Goal: Transaction & Acquisition: Purchase product/service

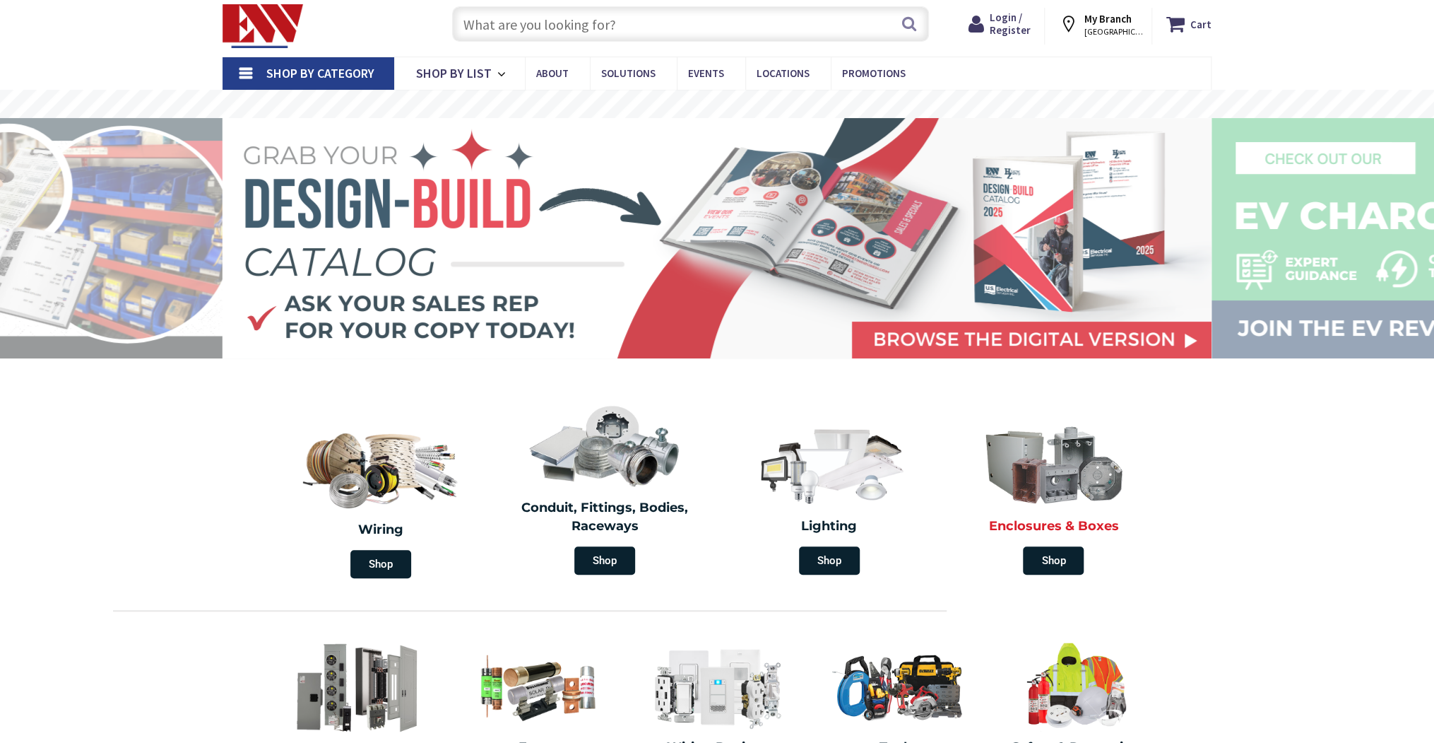
scroll to position [57, 0]
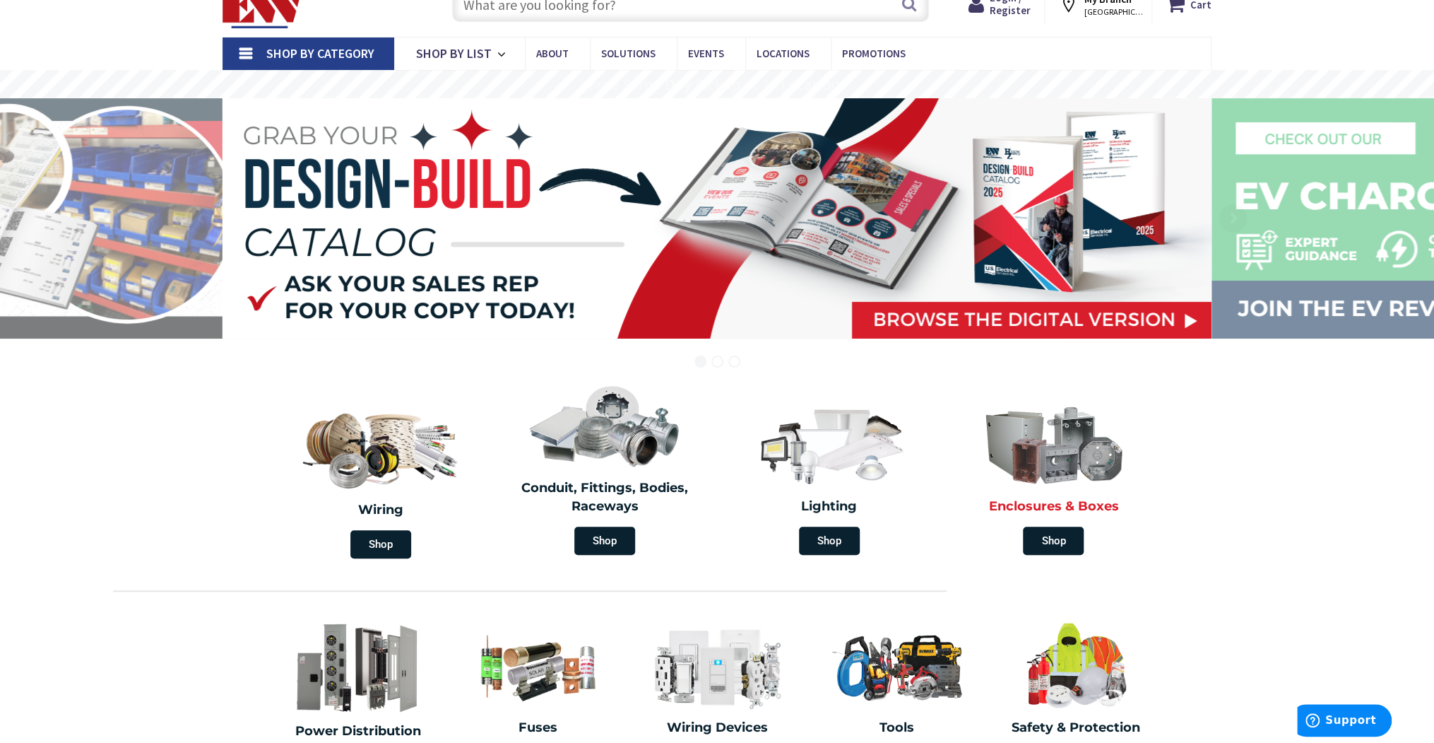
click at [1026, 463] on img at bounding box center [1053, 443] width 163 height 95
click at [1065, 529] on span "Shop" at bounding box center [1053, 540] width 61 height 28
click at [1037, 511] on h2 "Enclosures & Boxes" at bounding box center [1054, 506] width 204 height 18
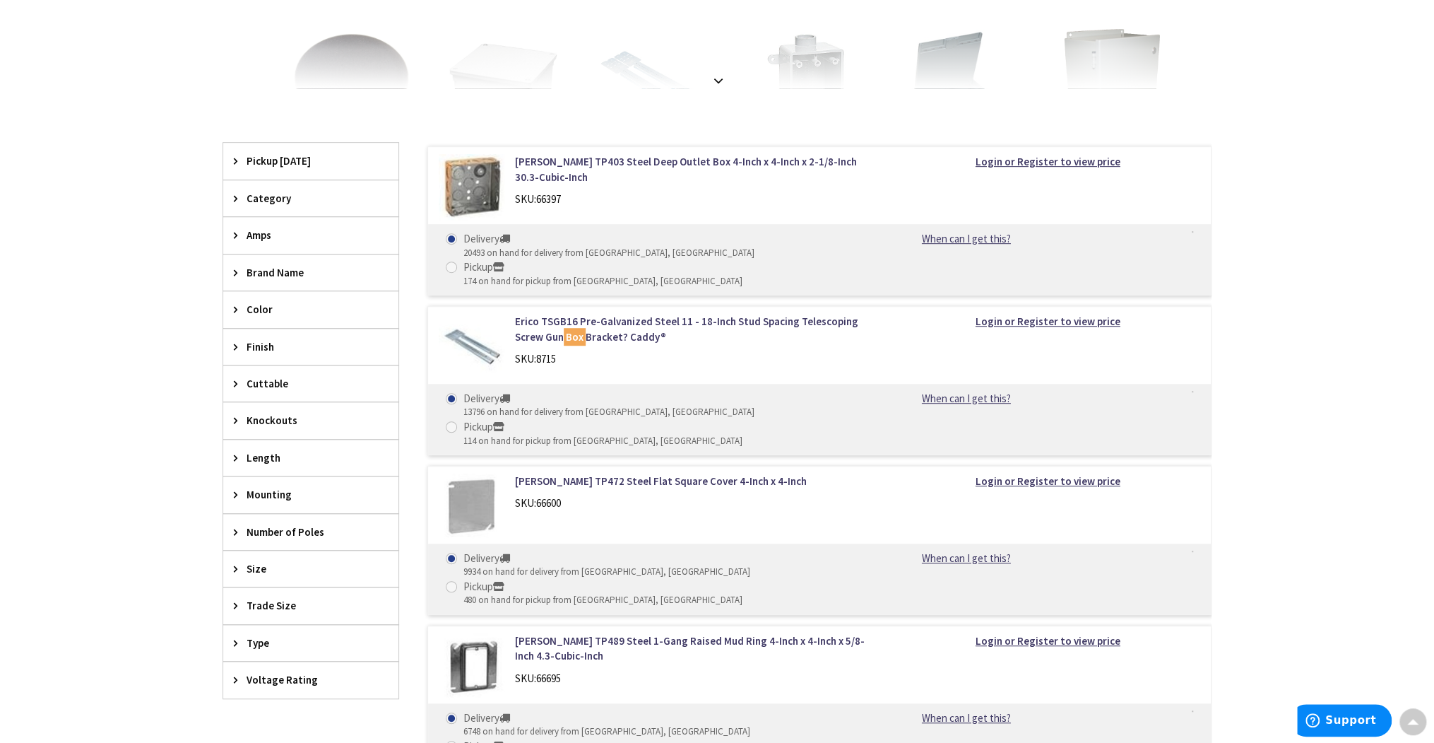
scroll to position [396, 0]
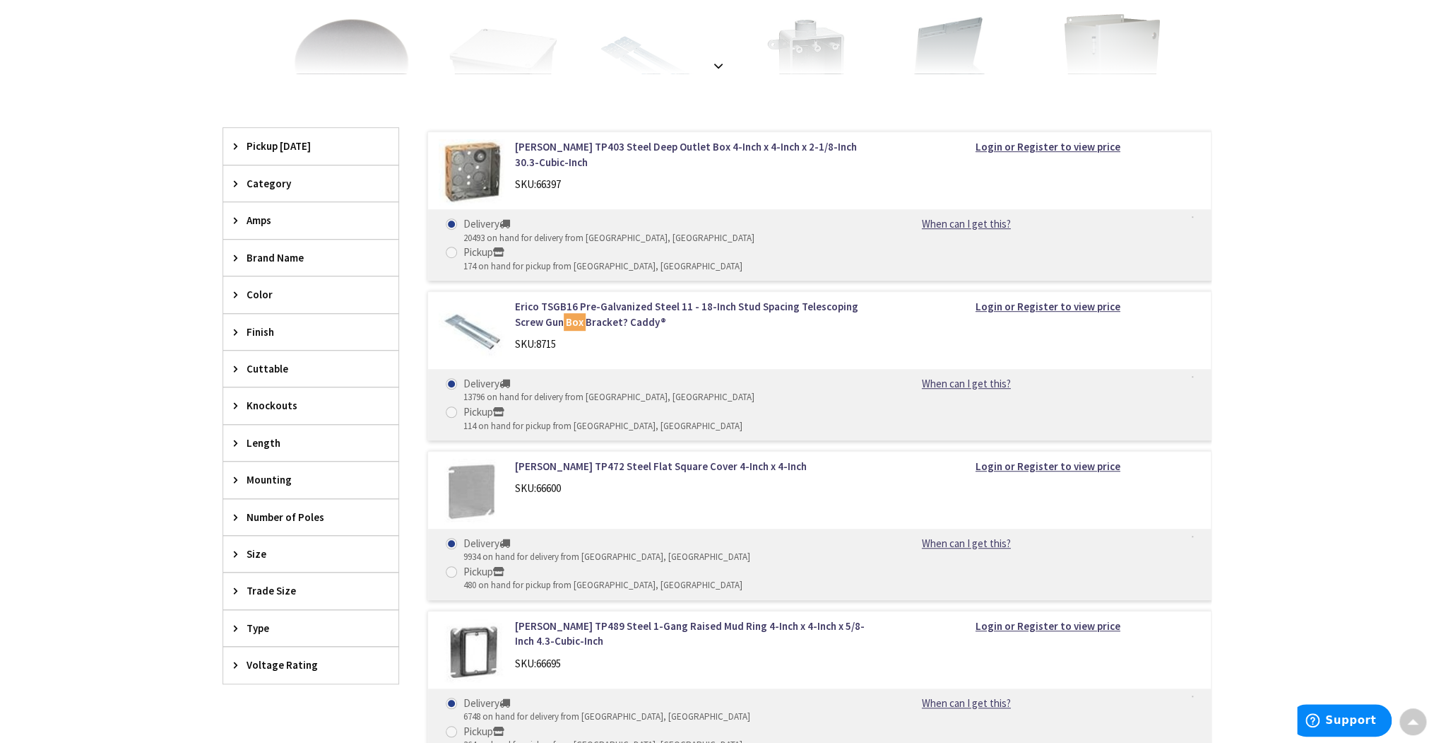
click at [240, 512] on icon at bounding box center [239, 517] width 11 height 11
click at [232, 586] on div "Trade Size" at bounding box center [310, 590] width 175 height 36
click at [234, 586] on icon at bounding box center [239, 590] width 11 height 11
click at [237, 558] on div "Size" at bounding box center [310, 554] width 175 height 36
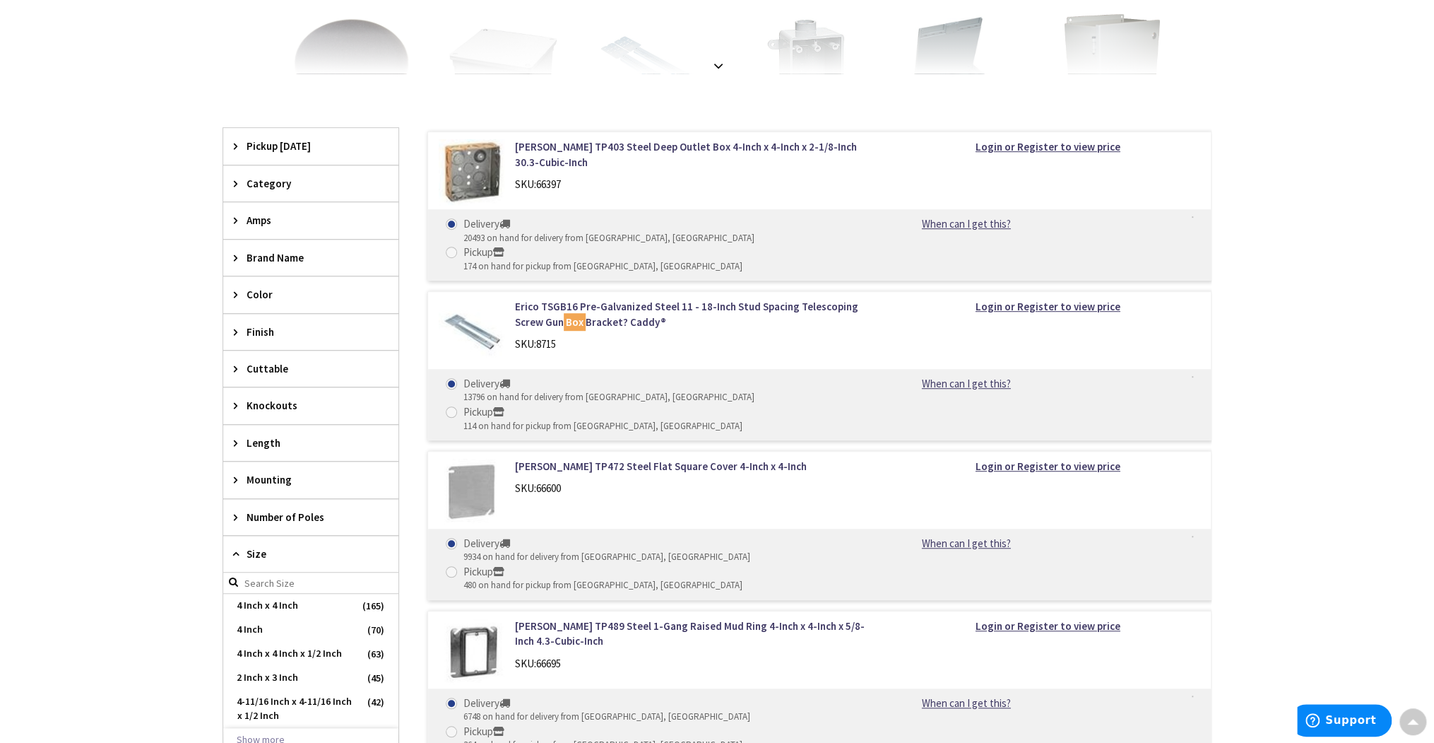
click at [233, 557] on div "Size" at bounding box center [310, 554] width 175 height 37
click at [235, 512] on icon at bounding box center [239, 517] width 11 height 11
click at [244, 472] on div "Mounting" at bounding box center [310, 479] width 175 height 36
click at [235, 439] on icon at bounding box center [239, 442] width 11 height 11
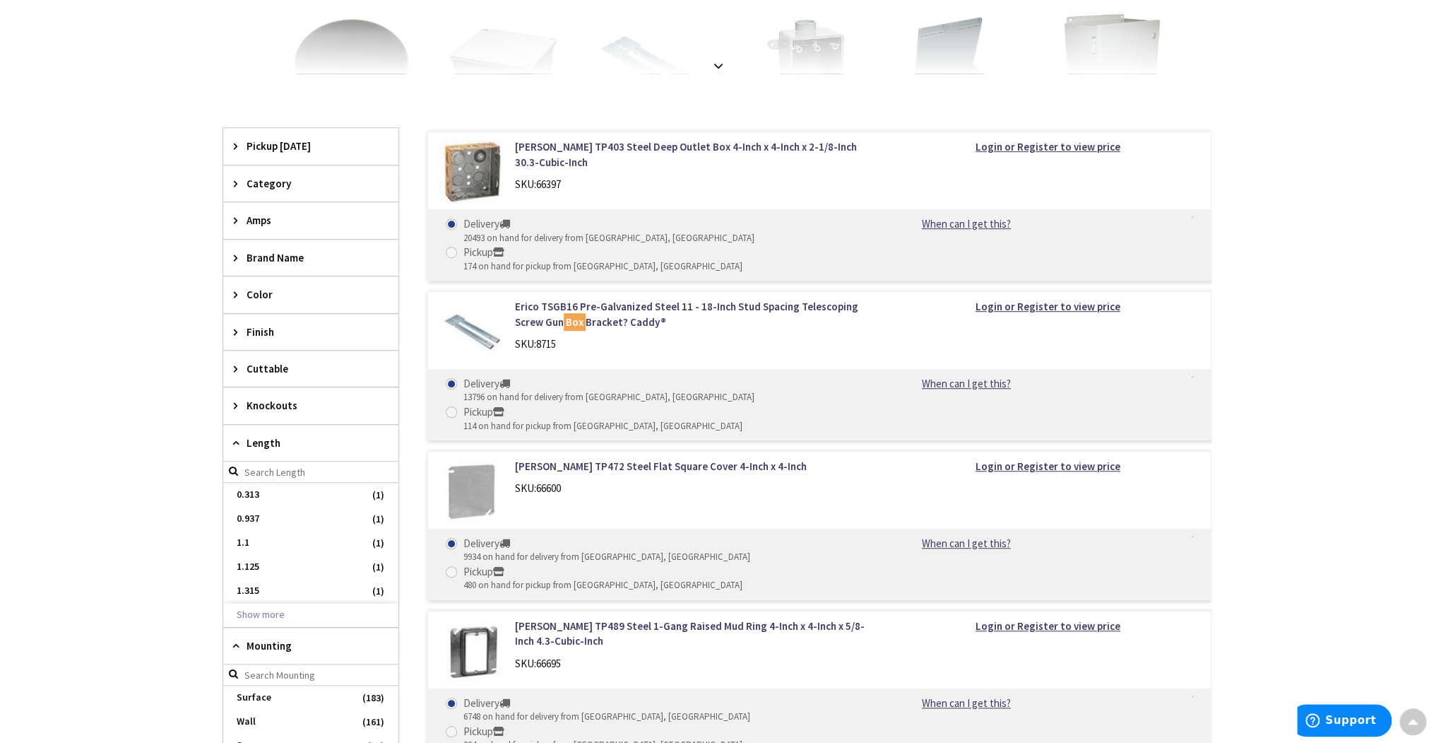
click at [234, 417] on div "Knockouts" at bounding box center [310, 405] width 175 height 36
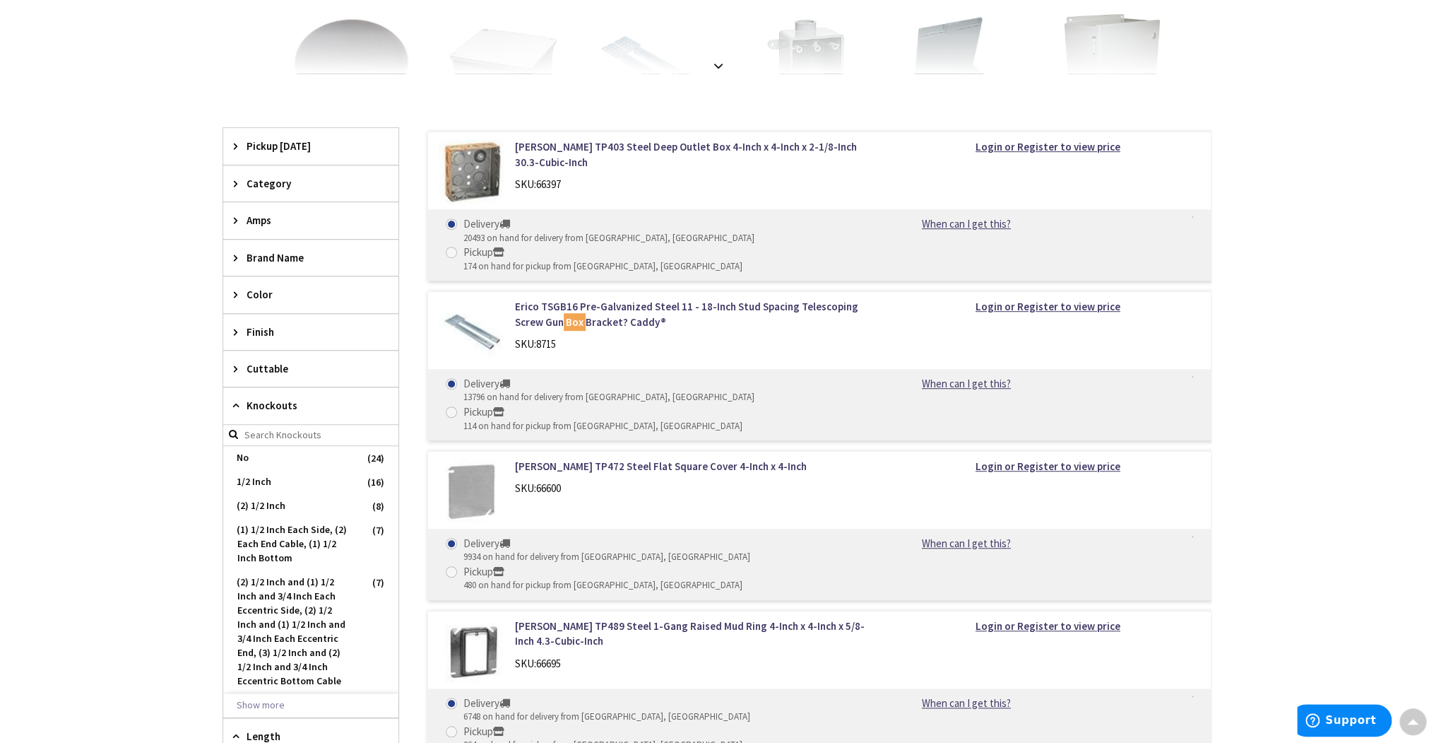
click at [237, 380] on div "Cuttable" at bounding box center [310, 368] width 175 height 36
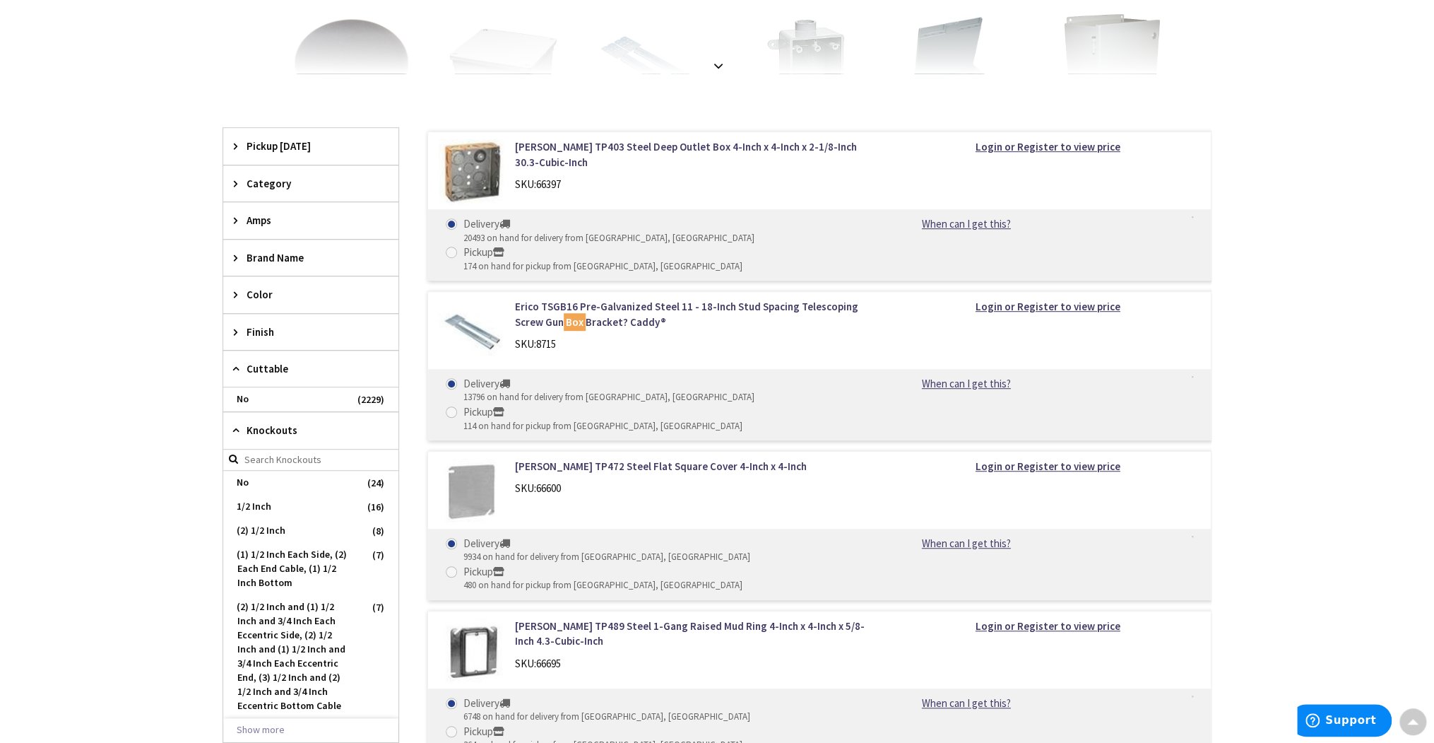
click at [237, 326] on icon at bounding box center [239, 331] width 11 height 11
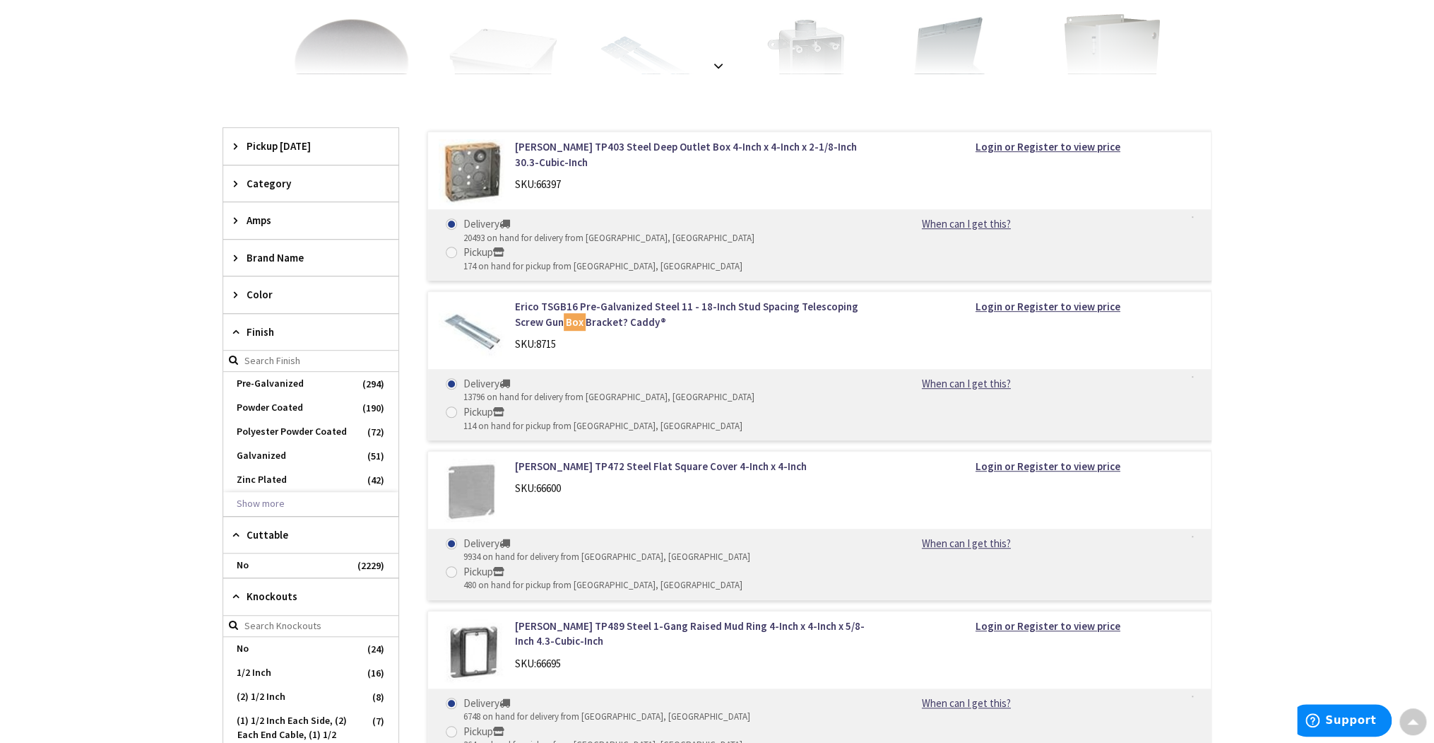
click at [234, 294] on icon at bounding box center [239, 294] width 11 height 11
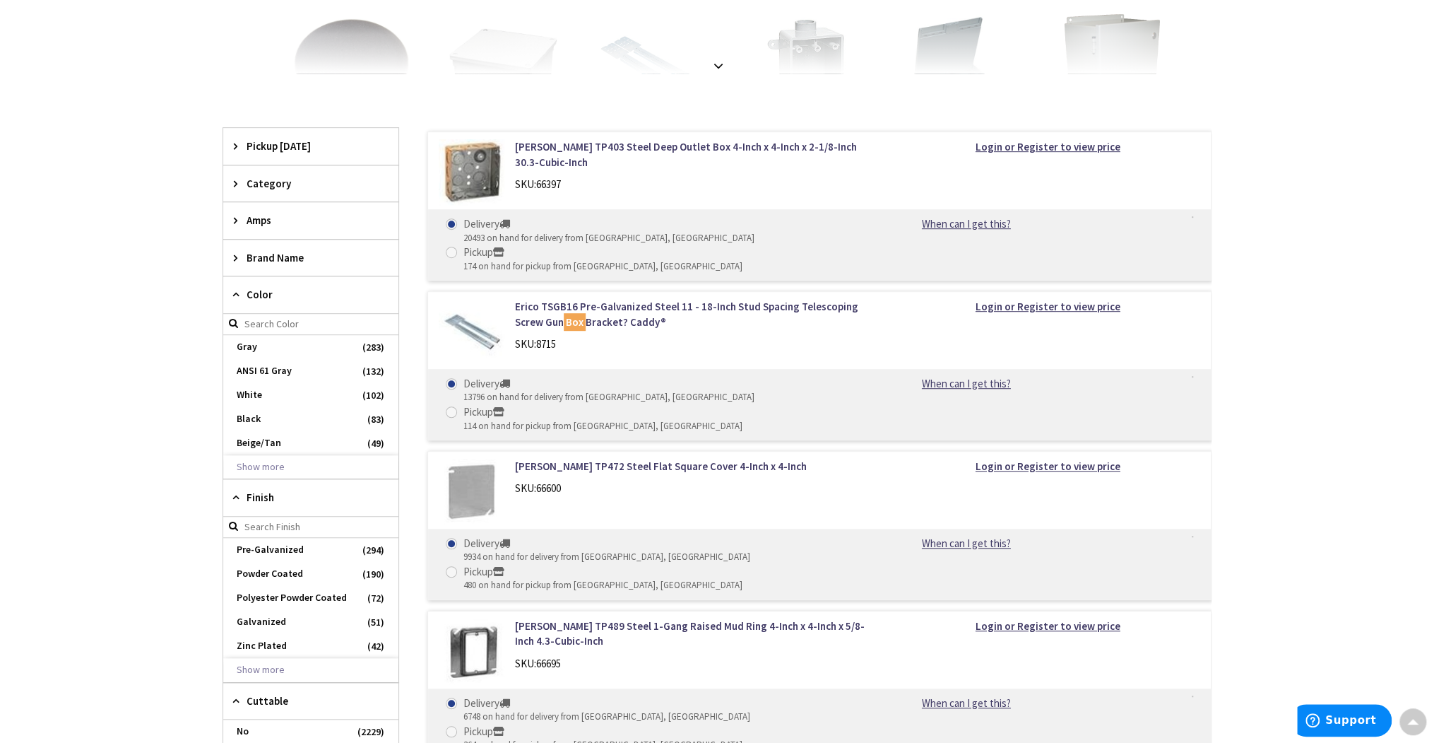
click at [240, 257] on icon at bounding box center [239, 257] width 11 height 11
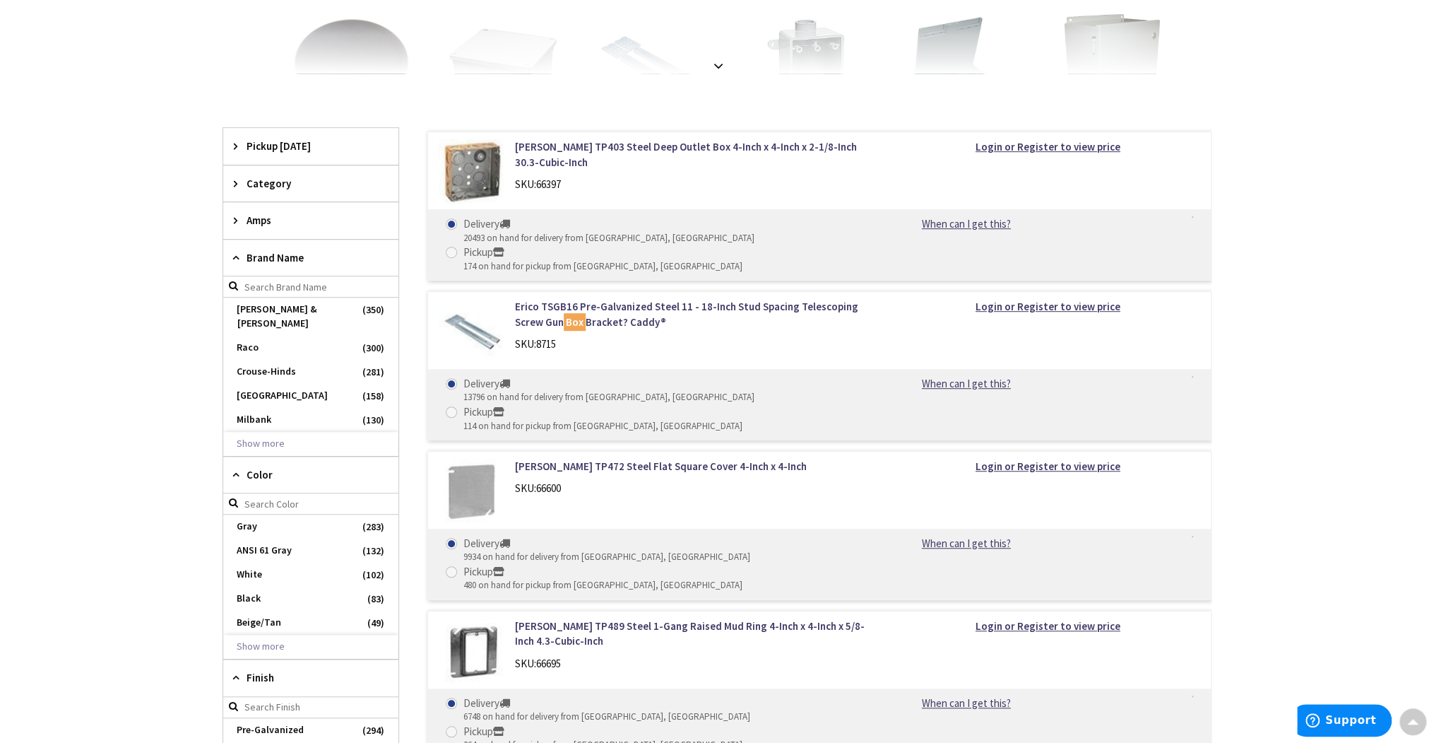
click at [235, 225] on div "Amps" at bounding box center [310, 220] width 175 height 36
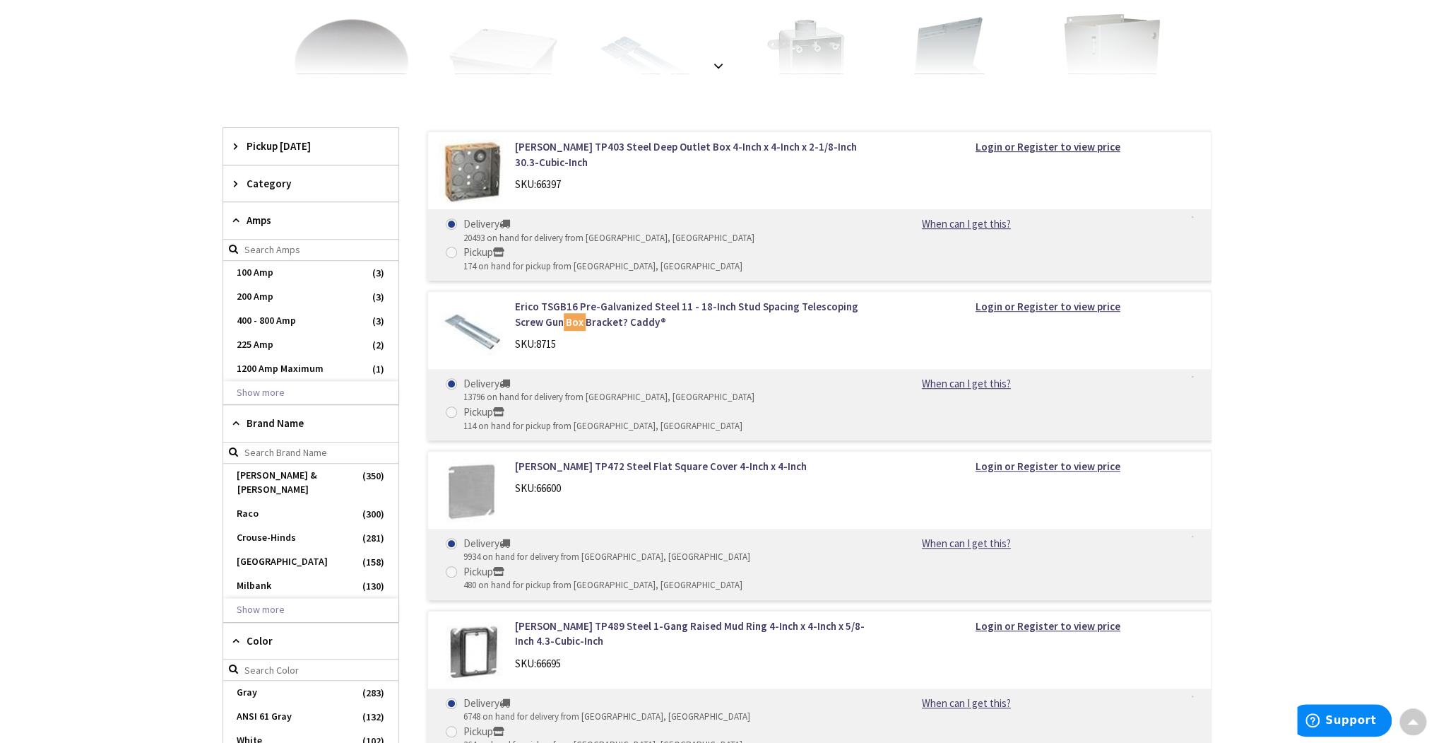
click at [235, 185] on icon at bounding box center [239, 183] width 11 height 11
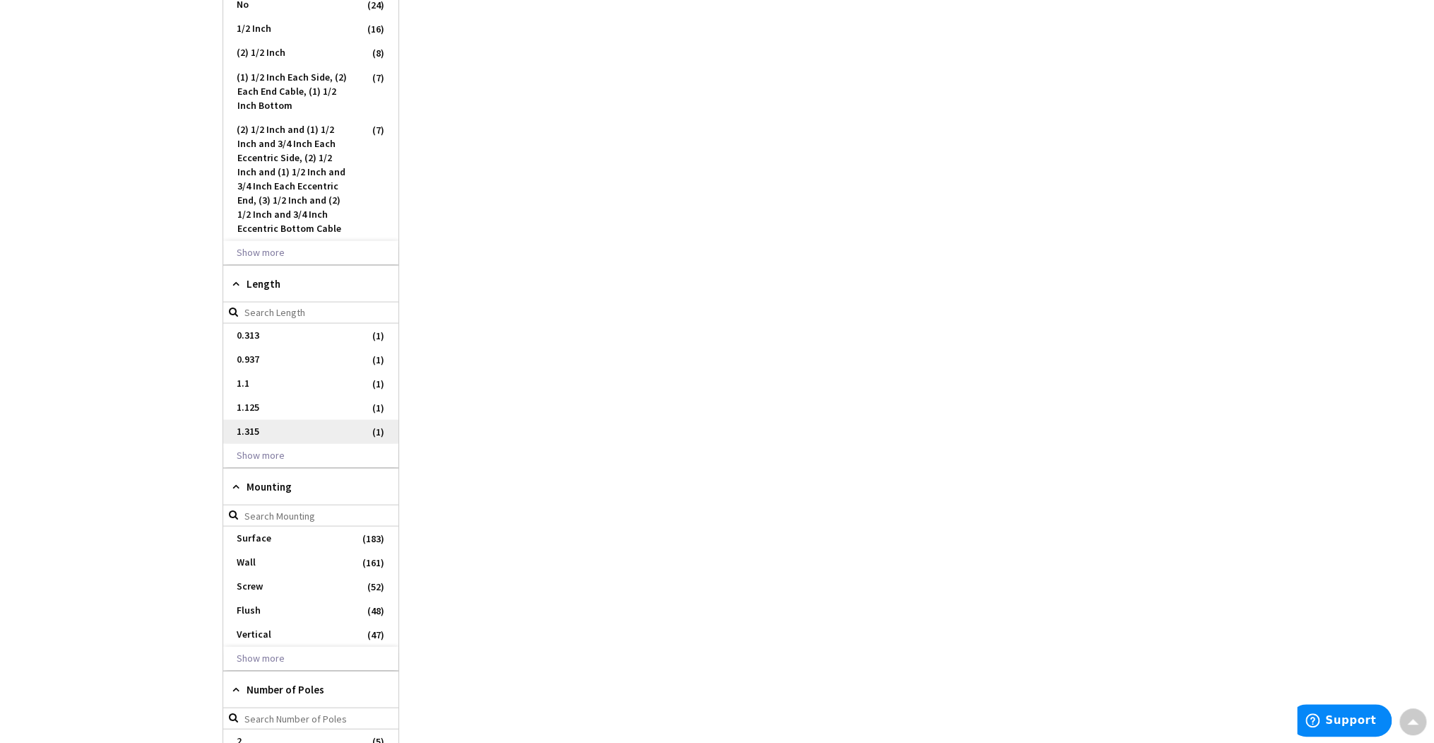
scroll to position [1752, 0]
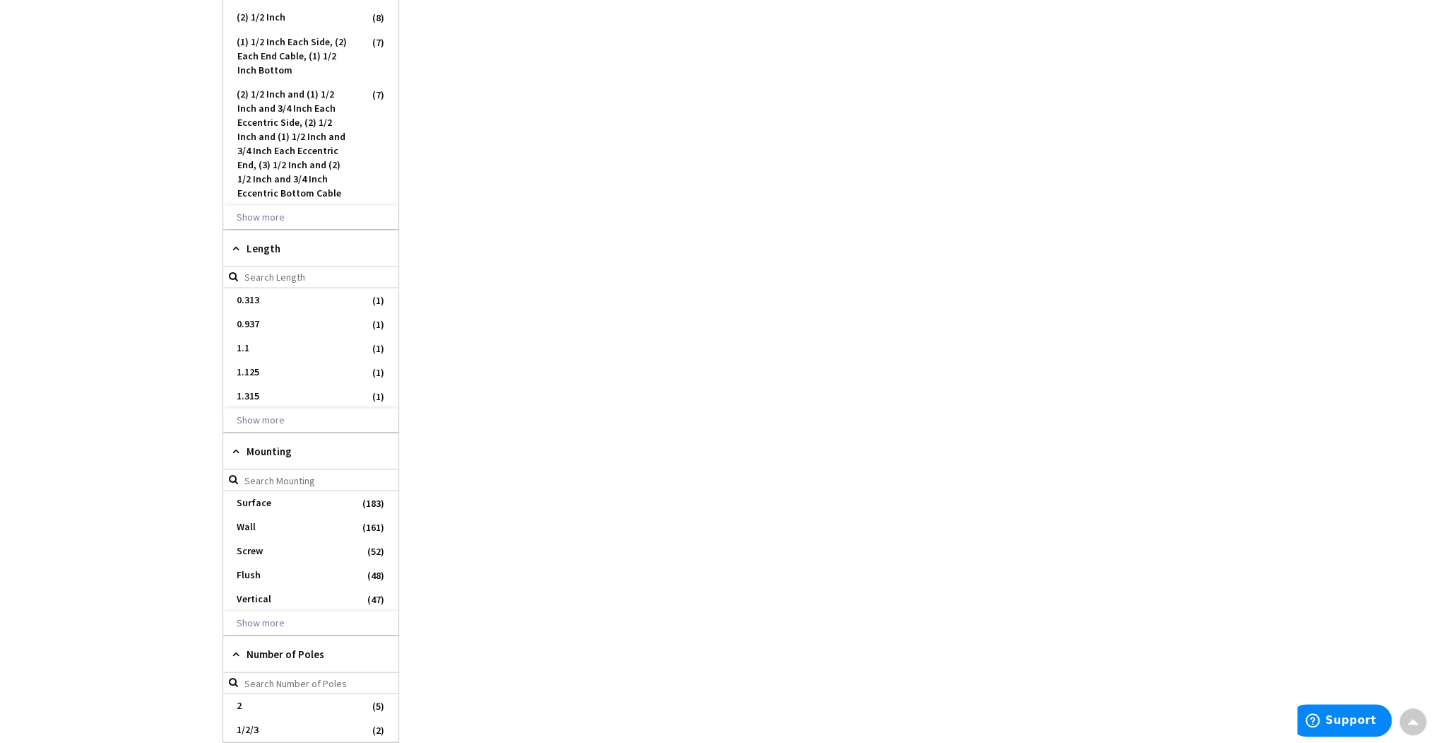
click at [231, 232] on div "Length" at bounding box center [310, 248] width 175 height 37
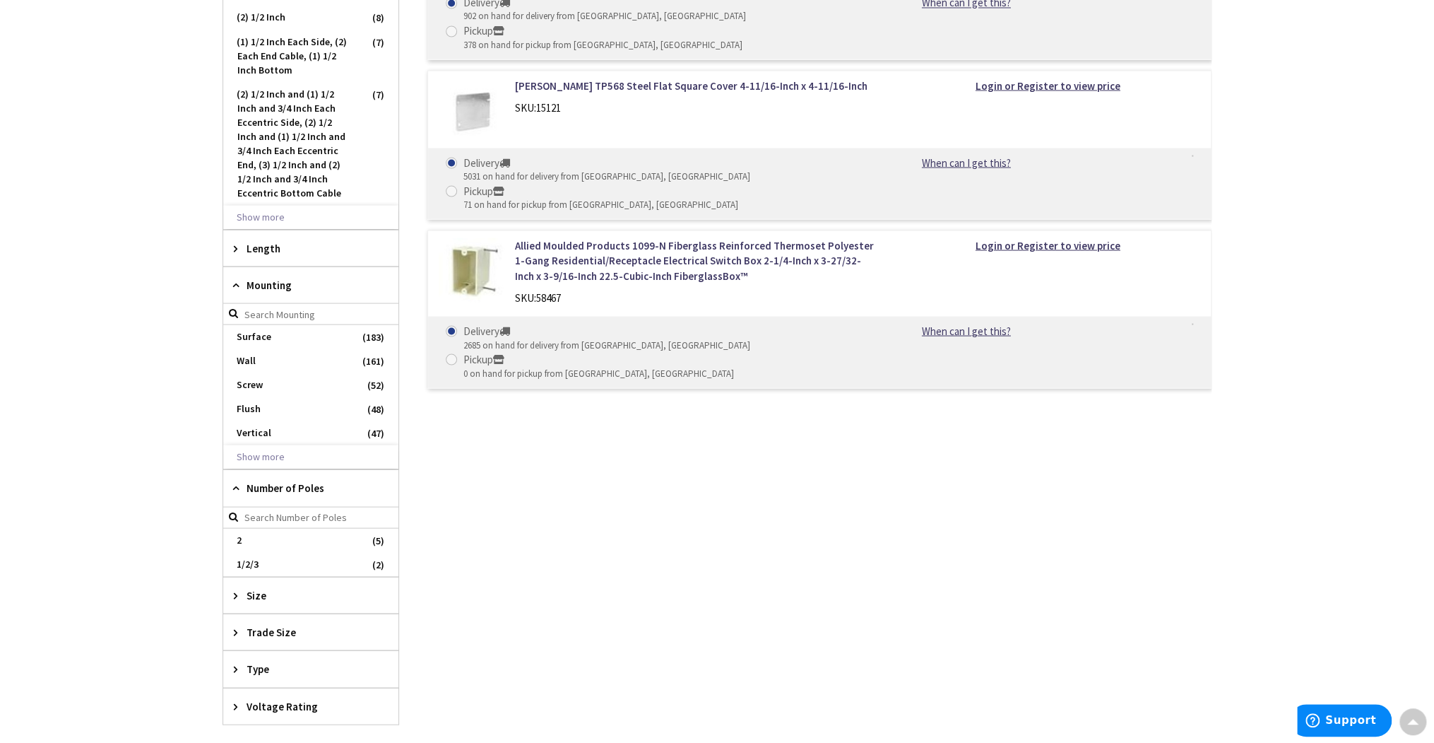
click at [247, 480] on span "Number of Poles" at bounding box center [304, 487] width 115 height 15
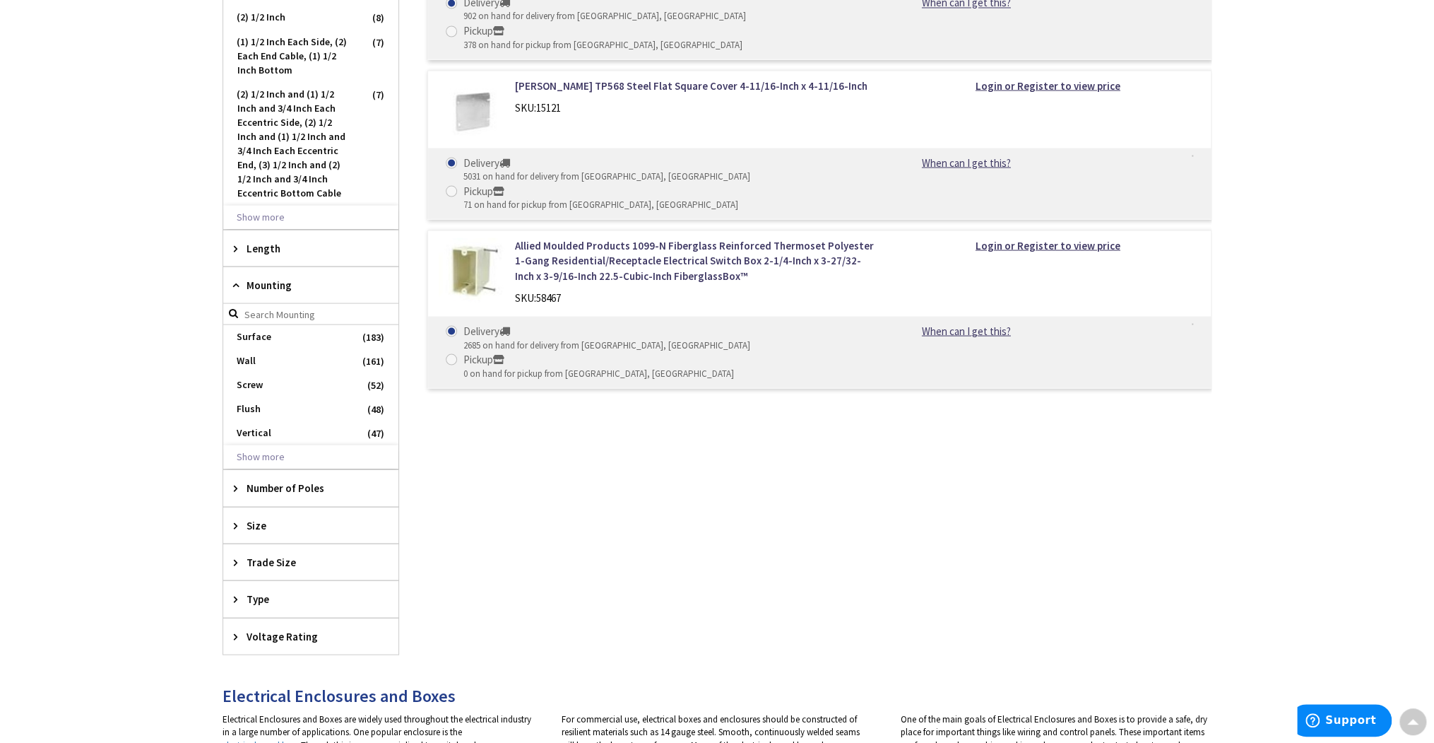
click at [247, 480] on span "Number of Poles" at bounding box center [304, 487] width 115 height 15
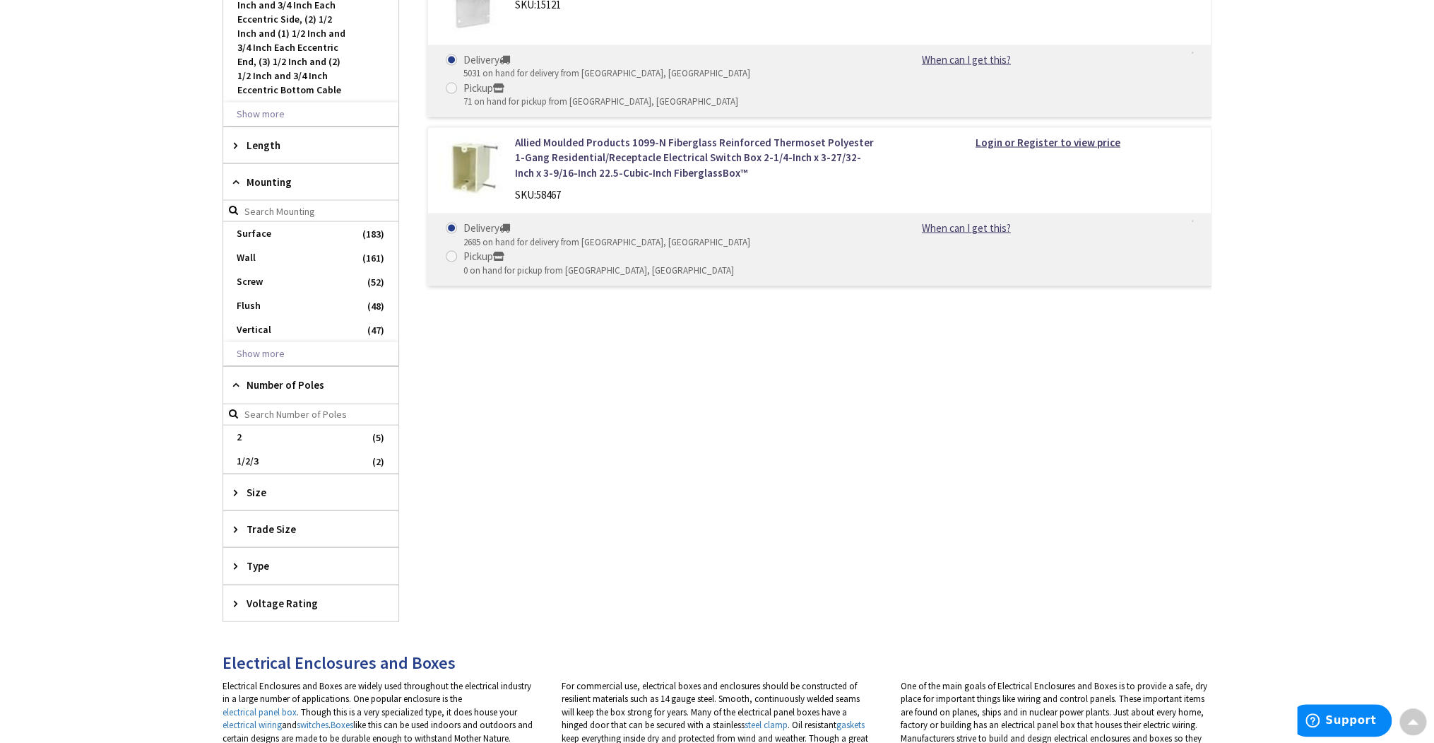
scroll to position [1865, 0]
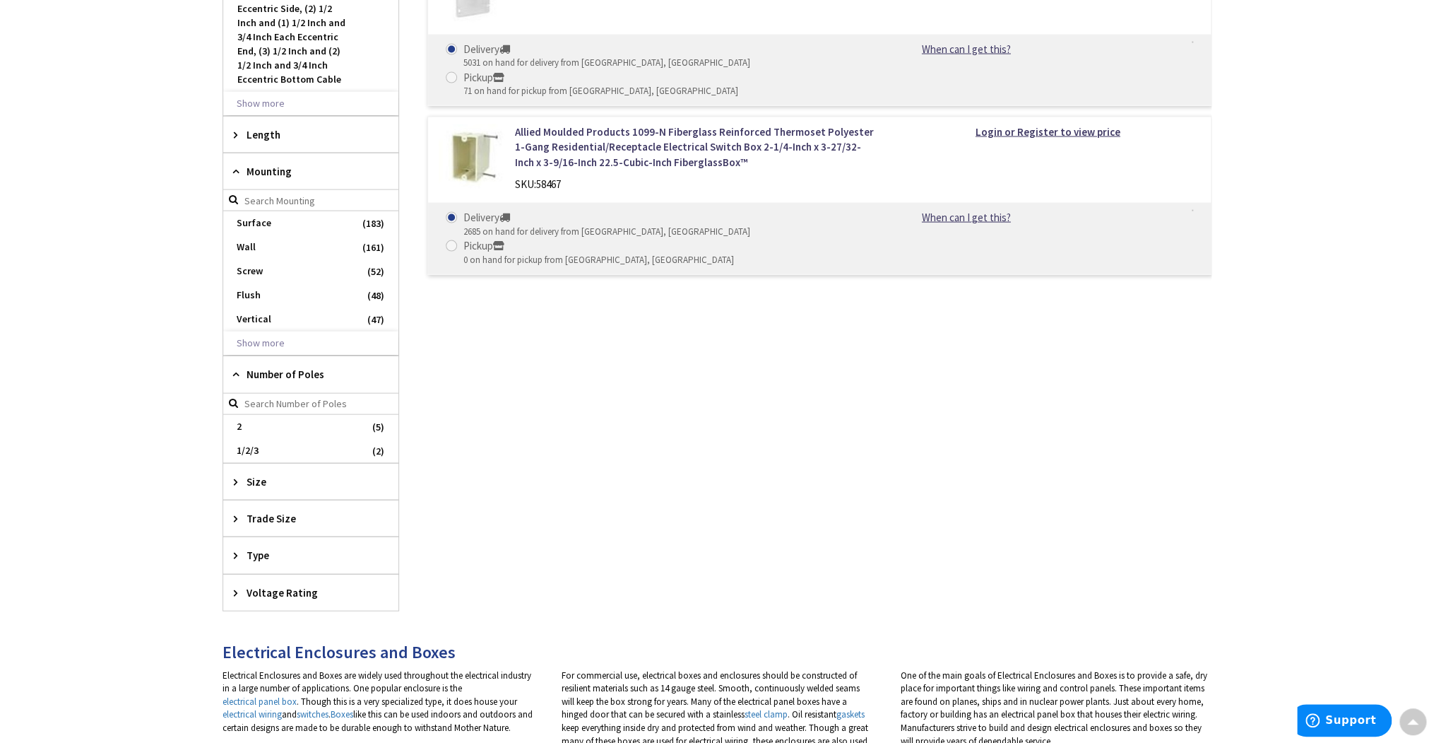
click at [232, 500] on div "Trade Size" at bounding box center [310, 518] width 175 height 36
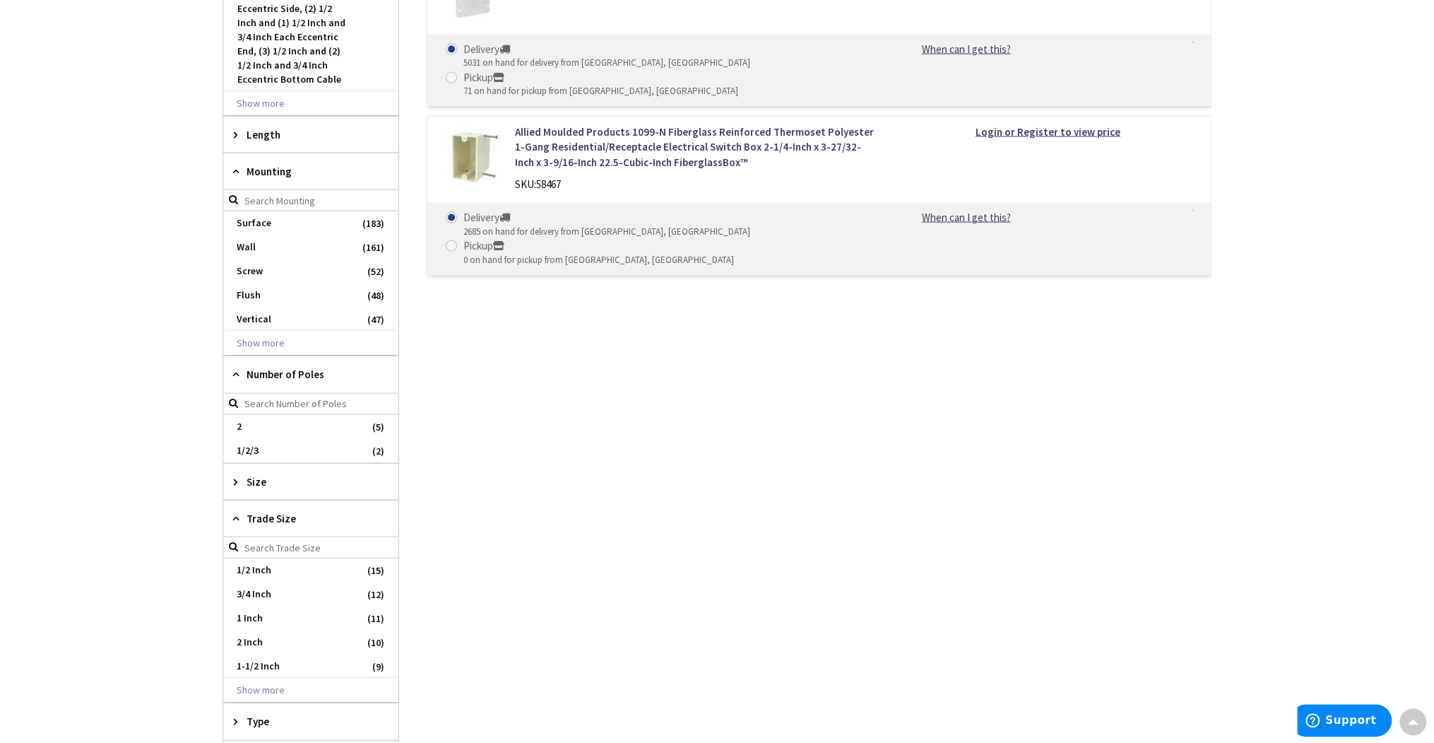
click at [235, 476] on icon at bounding box center [239, 481] width 11 height 11
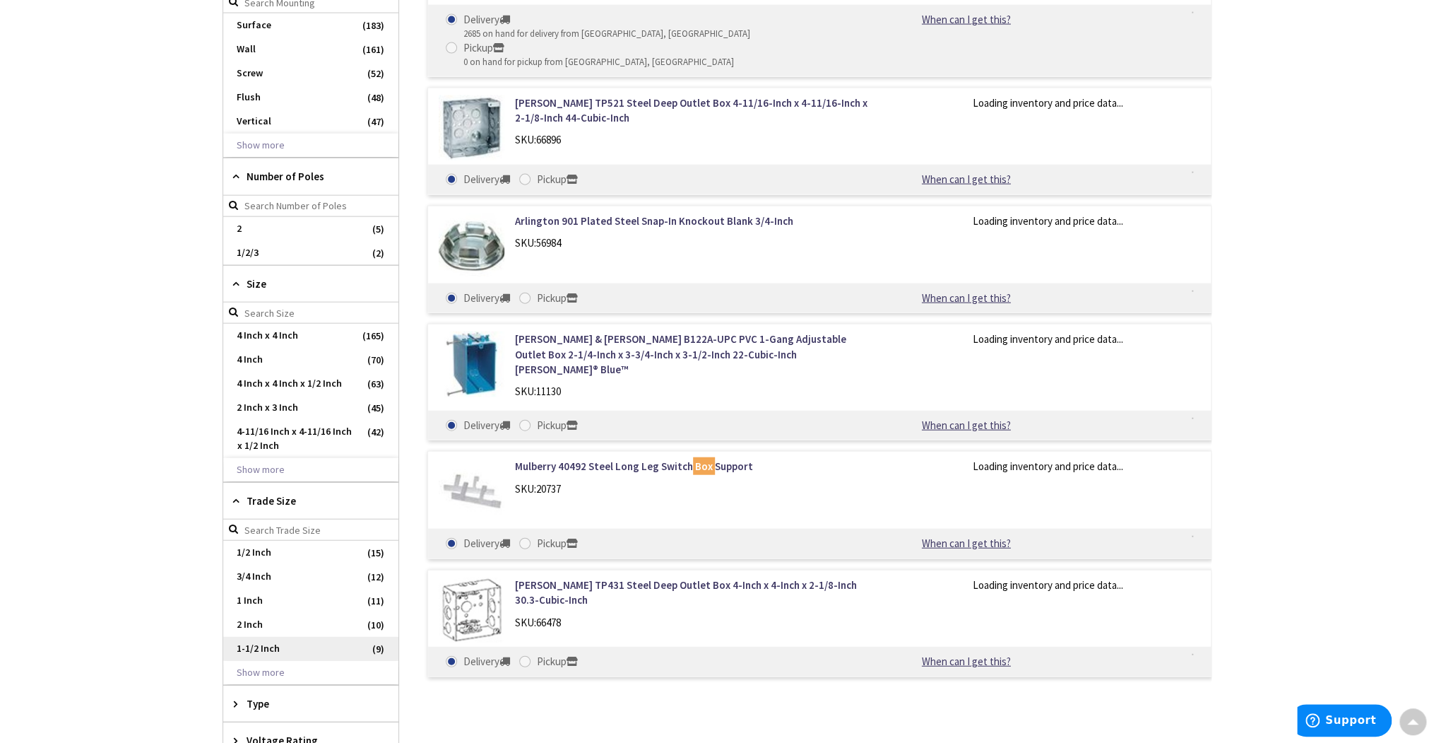
scroll to position [2148, 0]
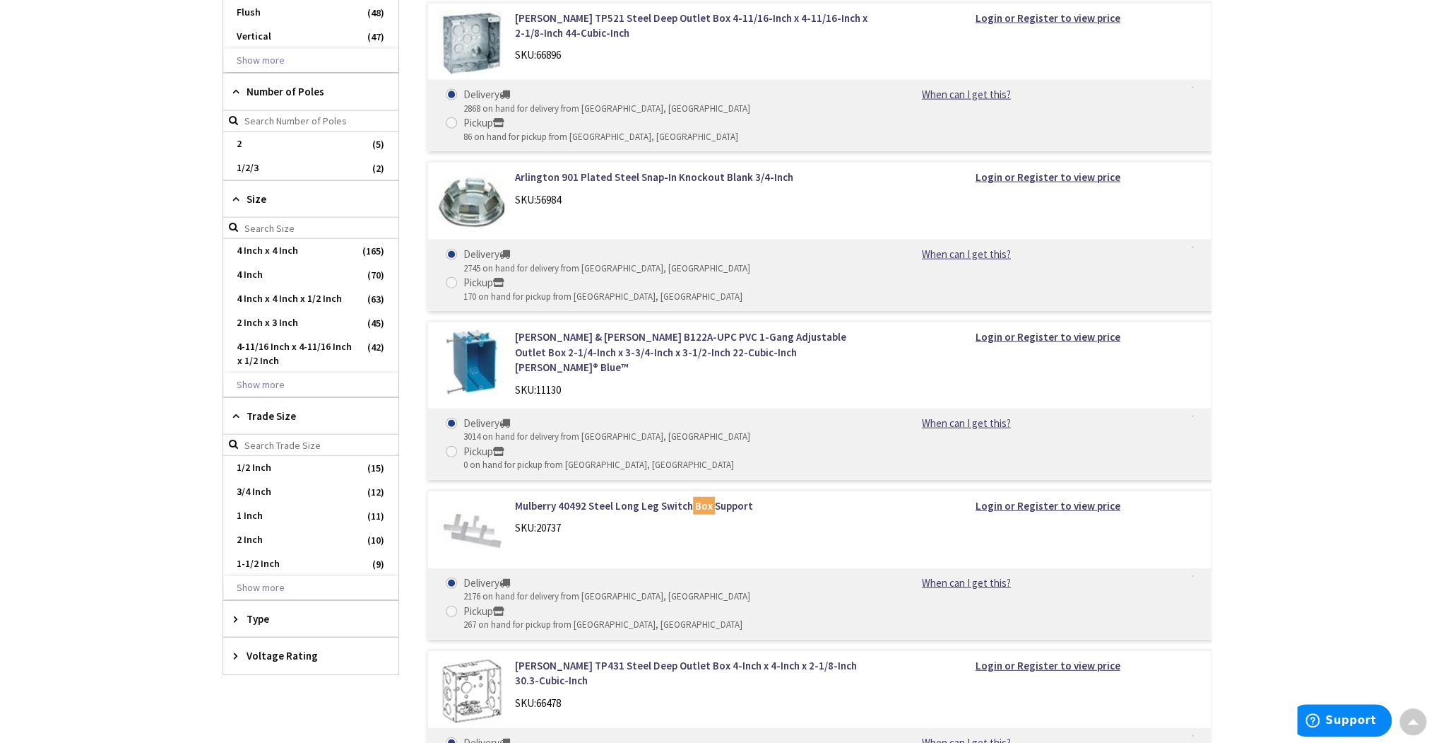
click at [244, 398] on div "Trade Size" at bounding box center [310, 416] width 175 height 37
click at [237, 447] on icon at bounding box center [239, 452] width 11 height 11
click at [263, 565] on span "Gangable" at bounding box center [310, 577] width 175 height 24
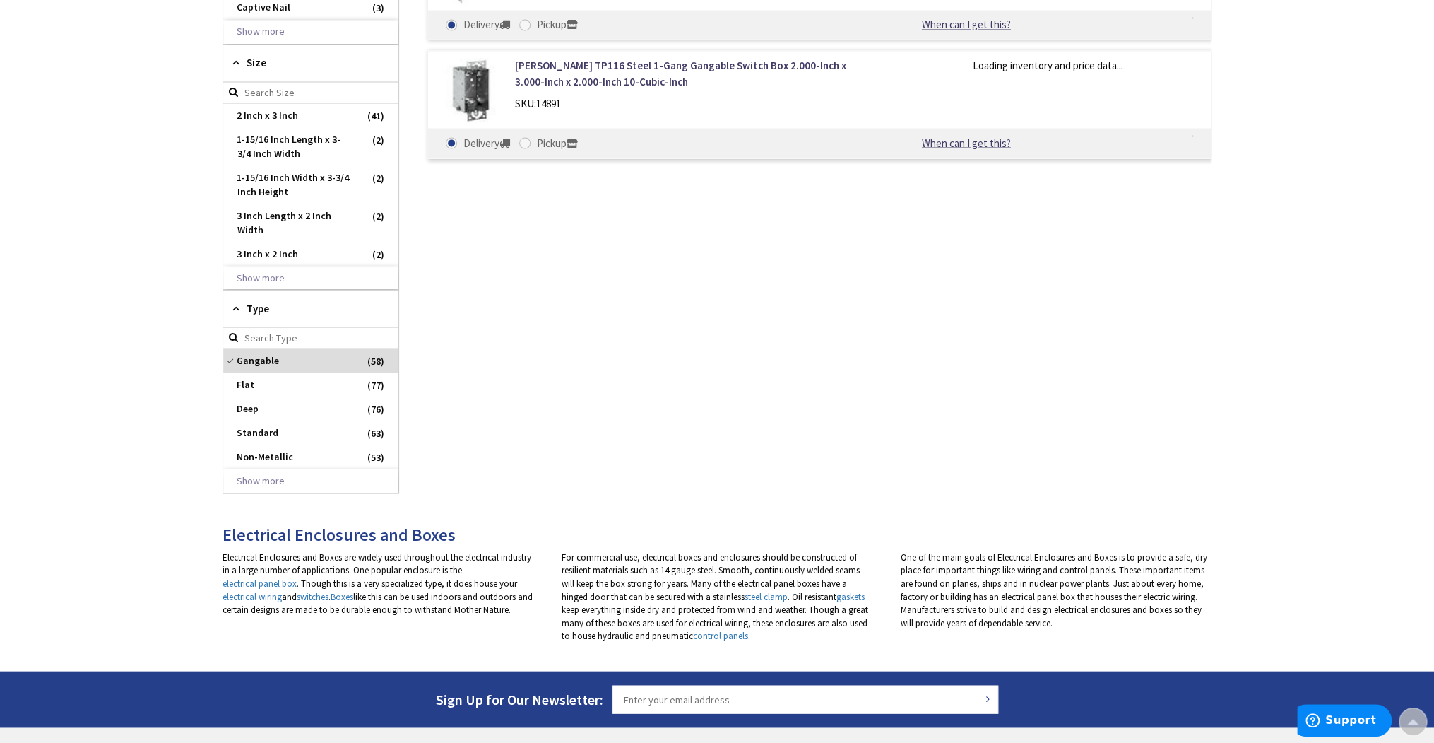
scroll to position [1822, 0]
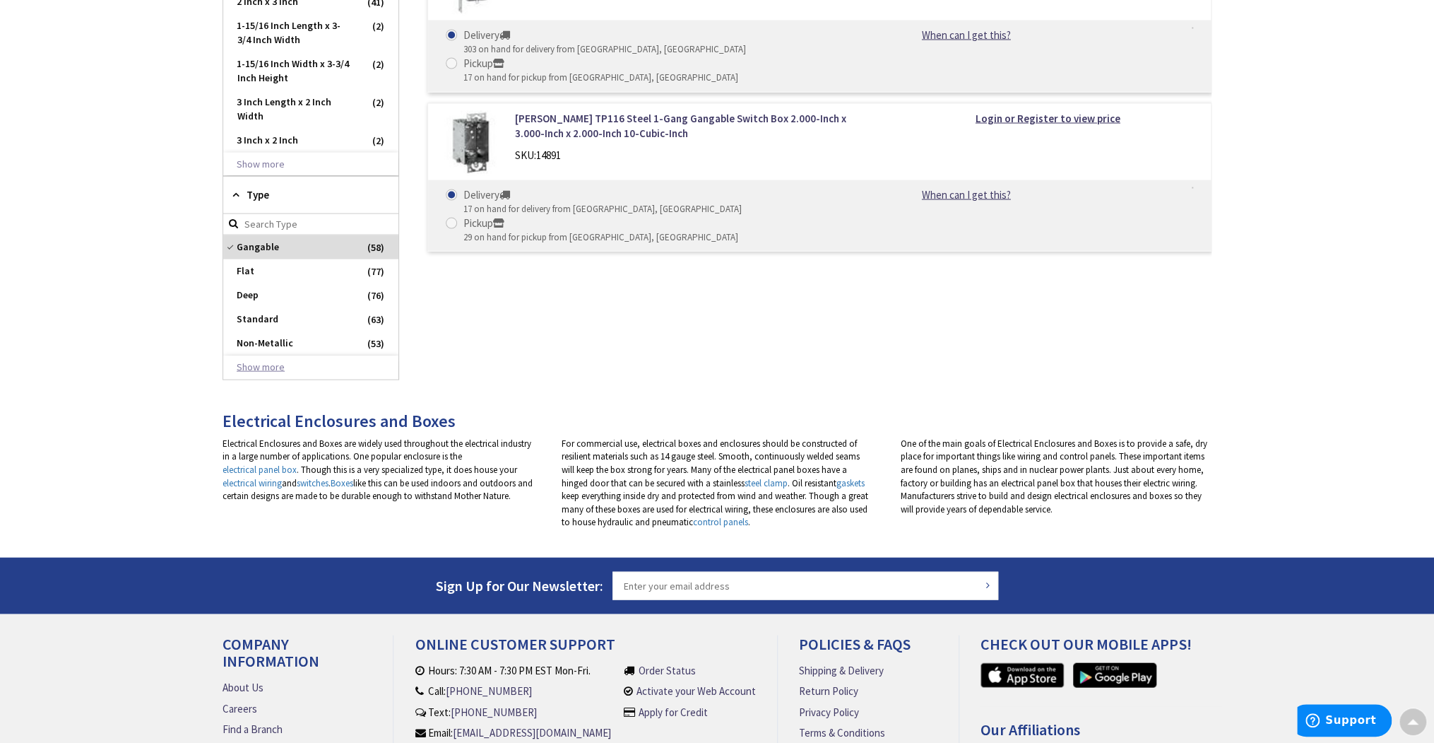
click at [252, 355] on button "Show more" at bounding box center [310, 367] width 175 height 24
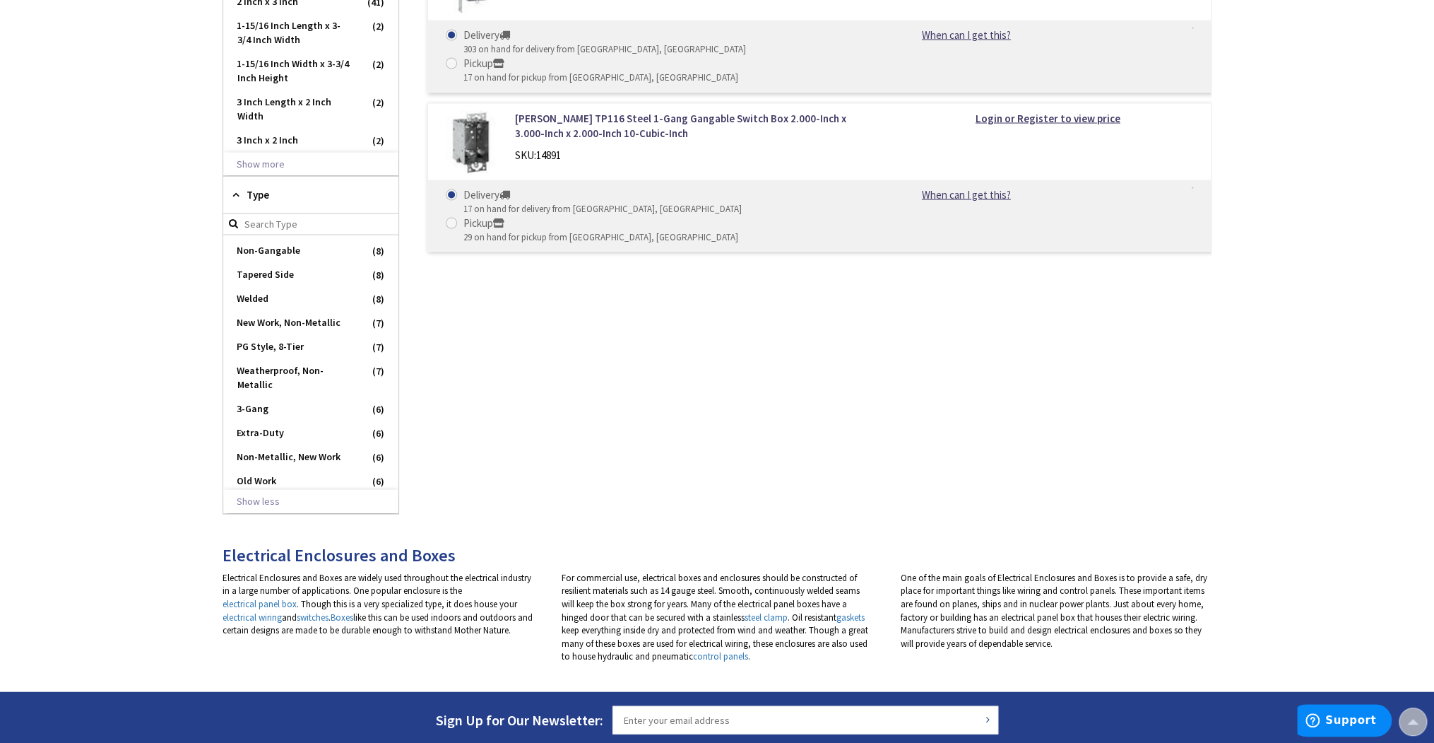
scroll to position [622, 0]
click at [331, 348] on span "Weatherproof, Non-Metallic" at bounding box center [310, 367] width 175 height 38
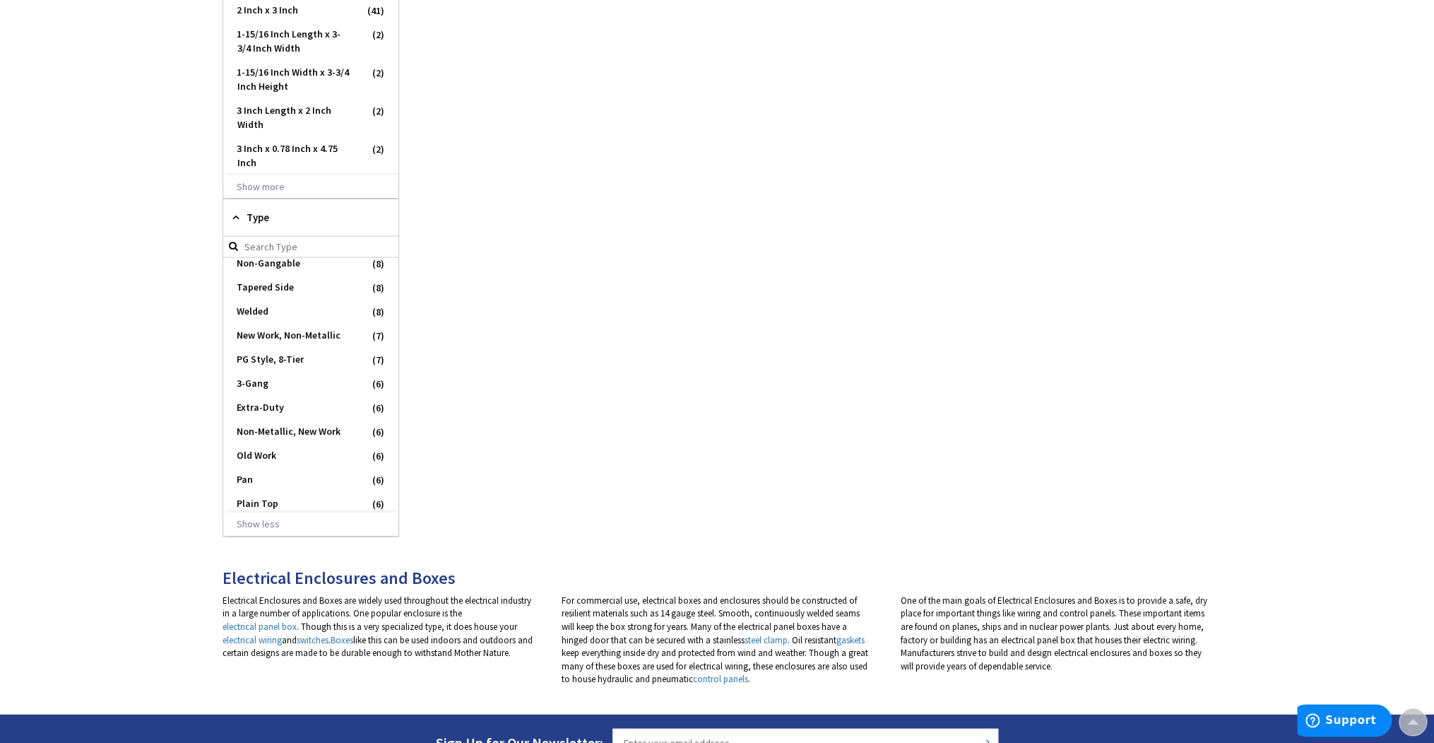
scroll to position [1837, 0]
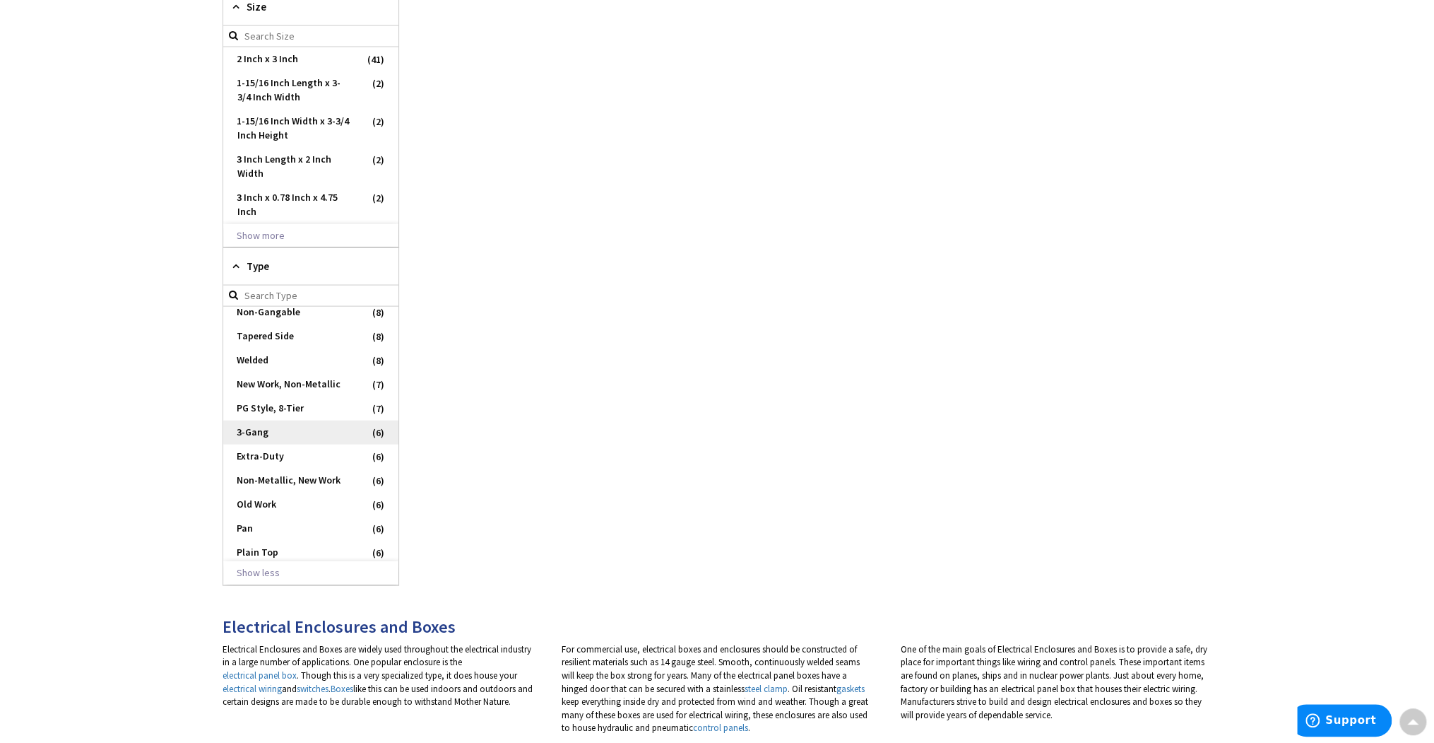
click at [247, 420] on span "3-Gang" at bounding box center [310, 432] width 175 height 24
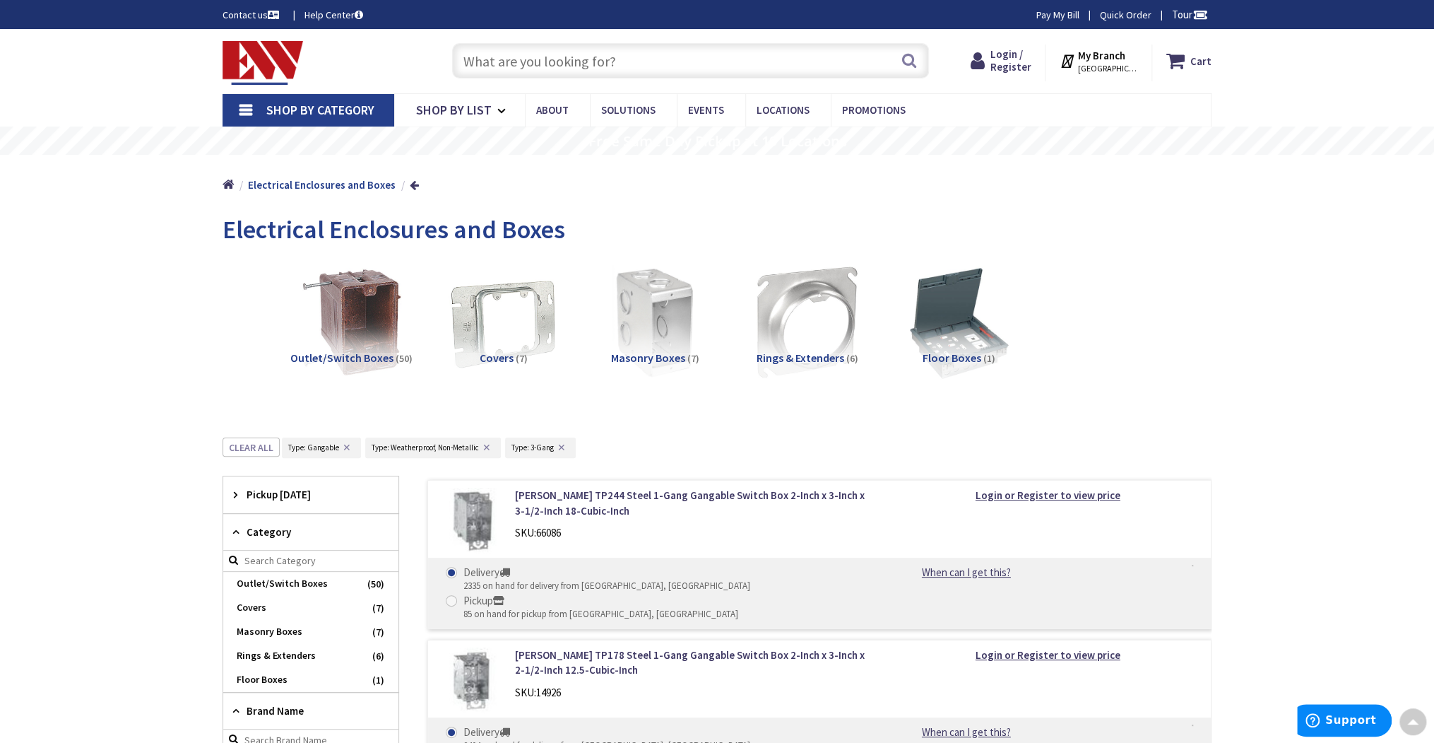
scroll to position [0, 0]
click at [345, 444] on button "✕" at bounding box center [347, 447] width 16 height 10
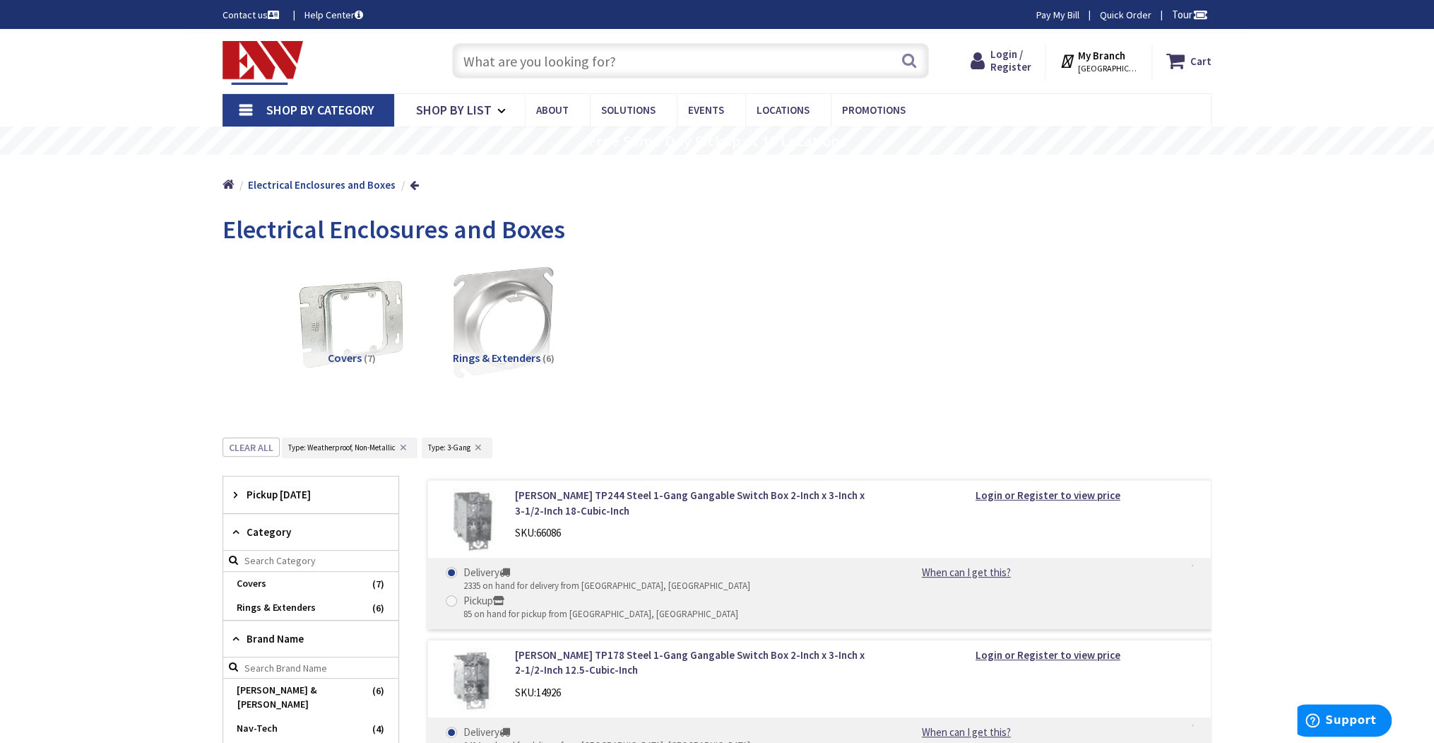
click at [480, 444] on button "✕" at bounding box center [479, 447] width 16 height 10
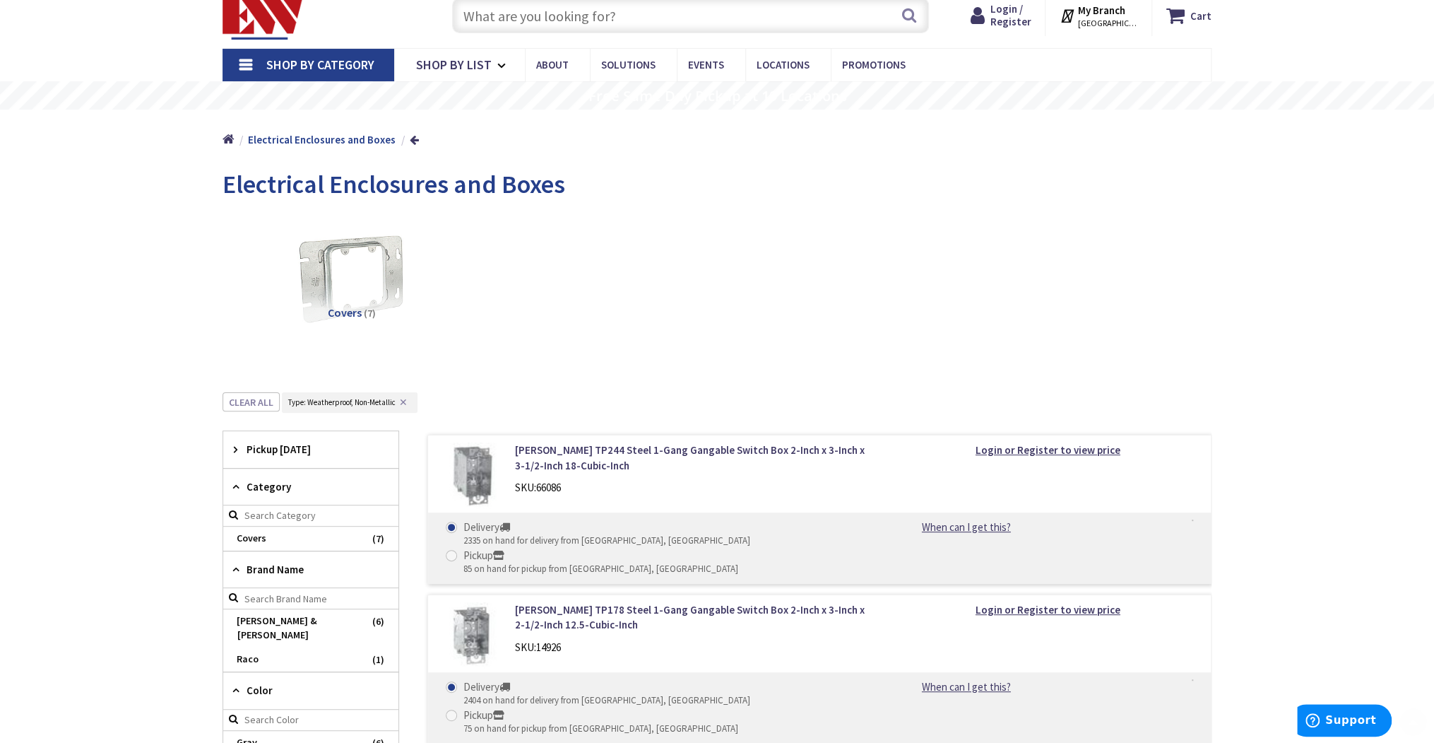
scroll to position [226, 0]
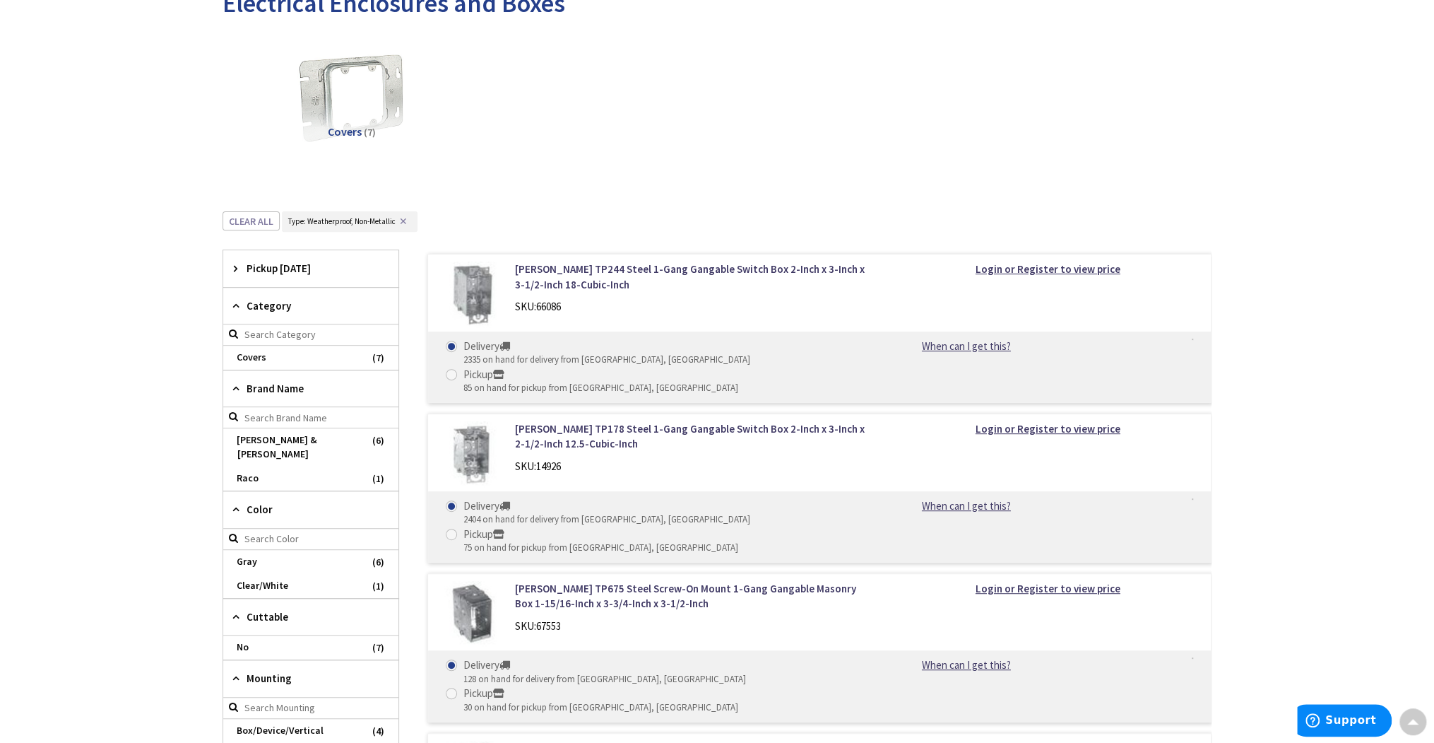
click at [354, 220] on span "Type: Weatherproof, Non-Metallic" at bounding box center [341, 221] width 107 height 10
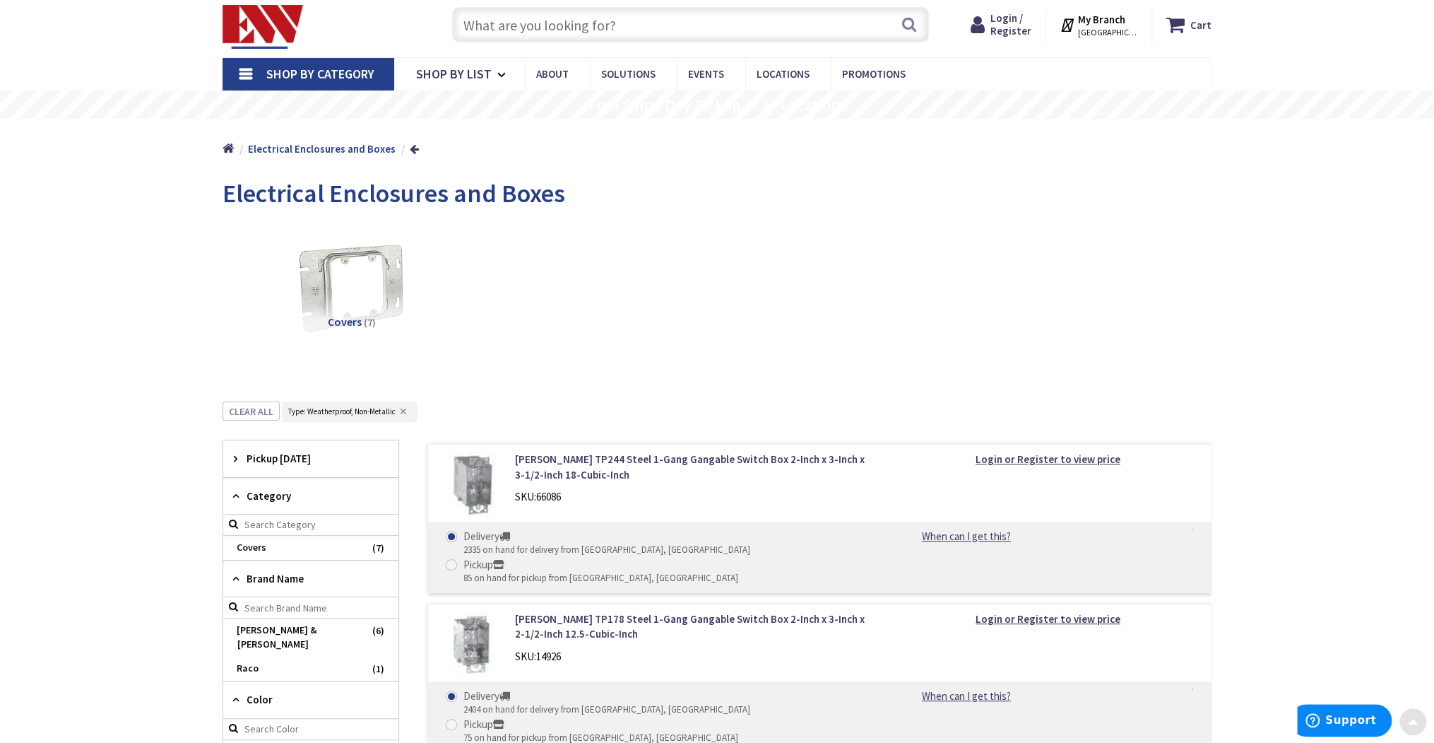
scroll to position [0, 0]
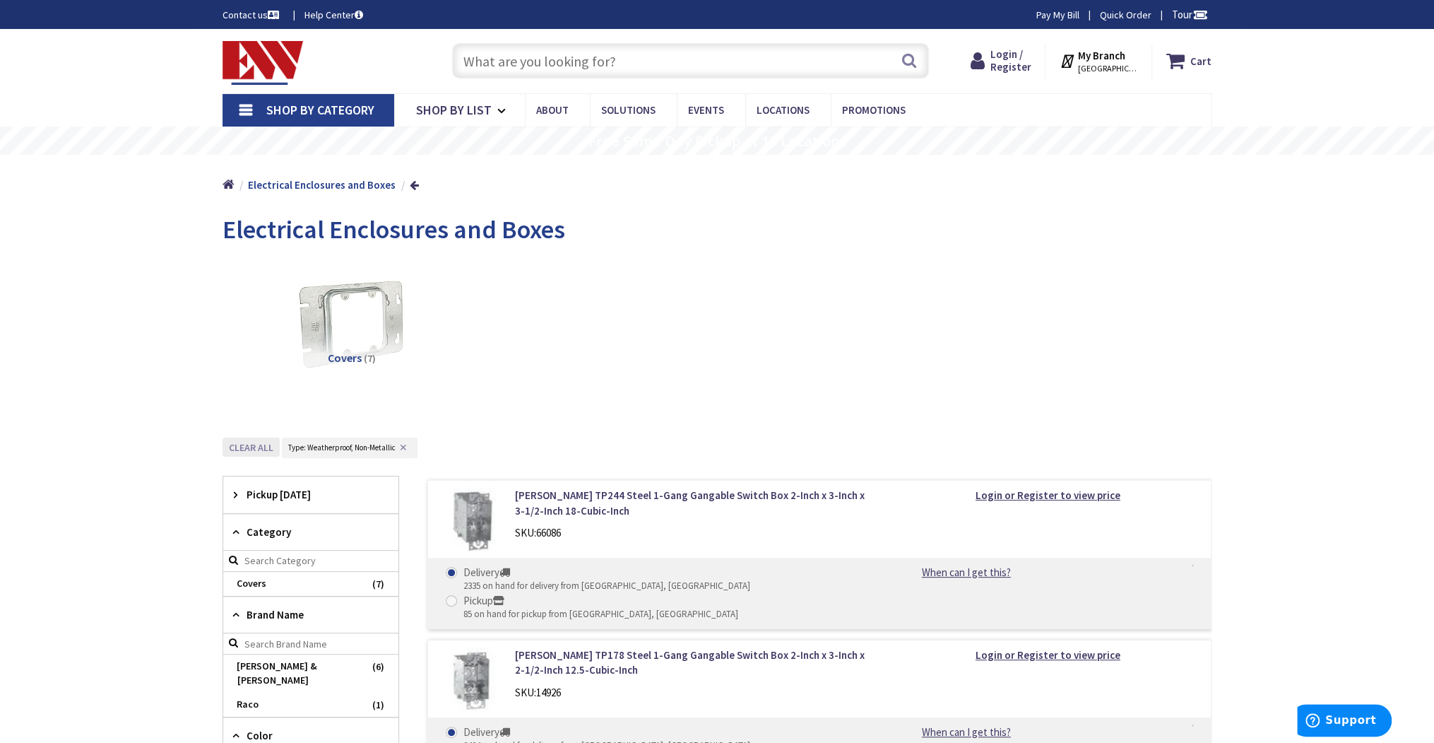
click at [235, 442] on button "Clear all" at bounding box center [251, 446] width 57 height 19
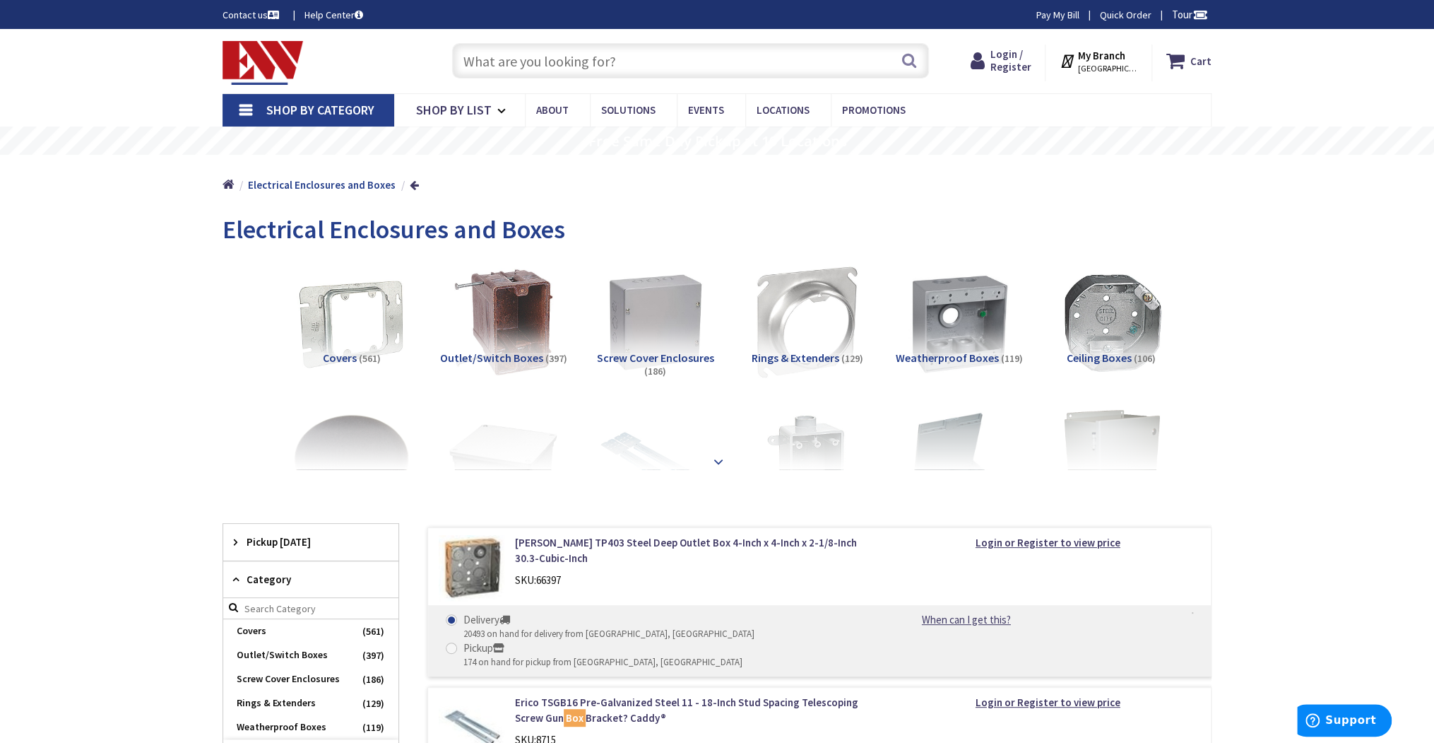
click at [721, 454] on strong at bounding box center [718, 462] width 17 height 16
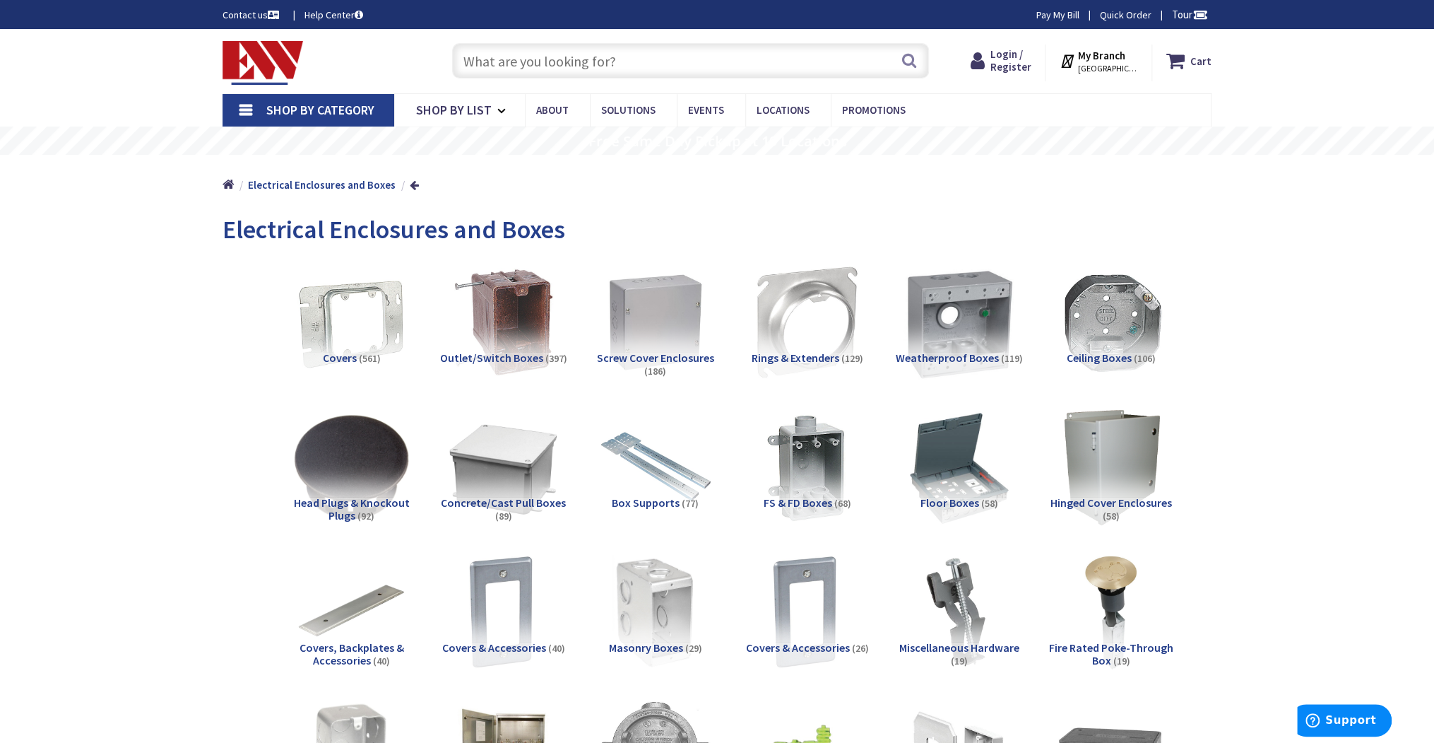
click at [937, 350] on img at bounding box center [959, 322] width 128 height 128
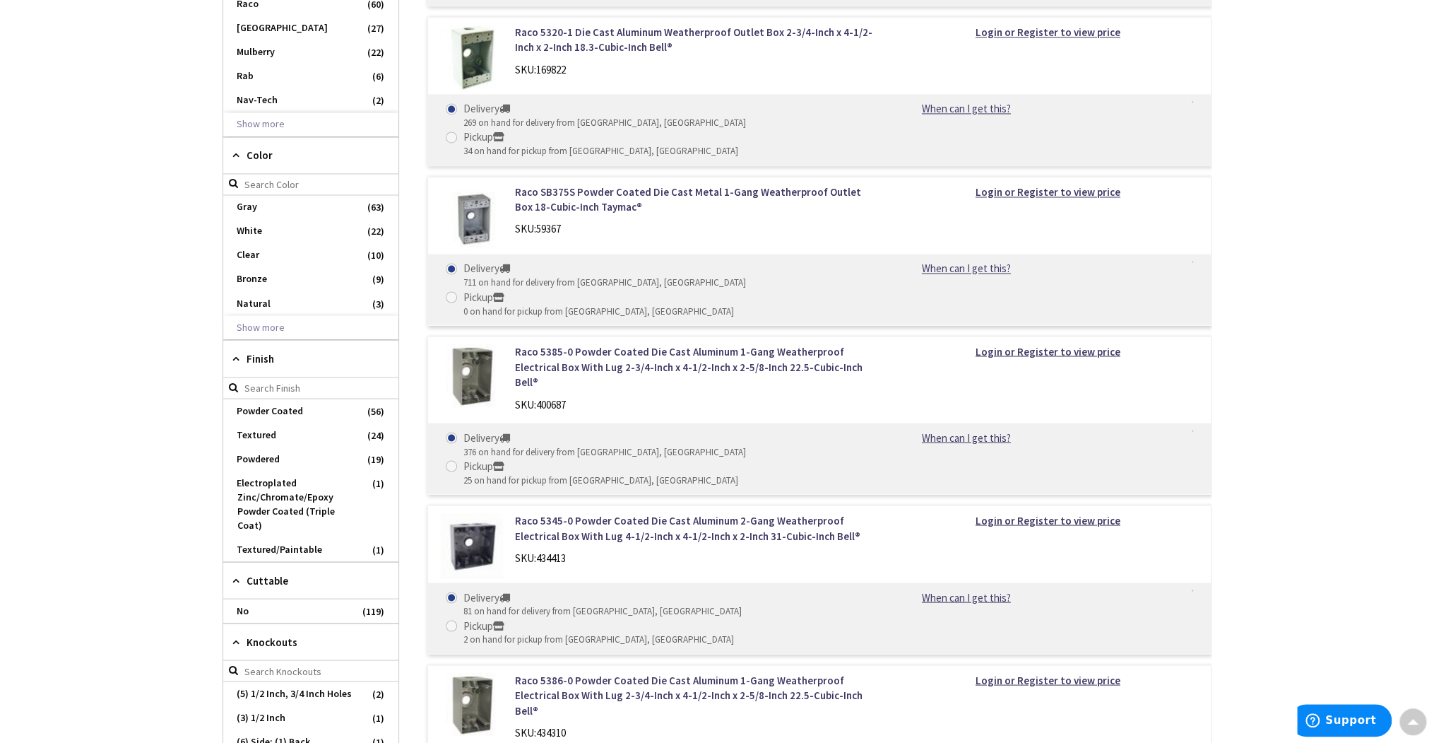
scroll to position [1444, 0]
